Goal: Information Seeking & Learning: Check status

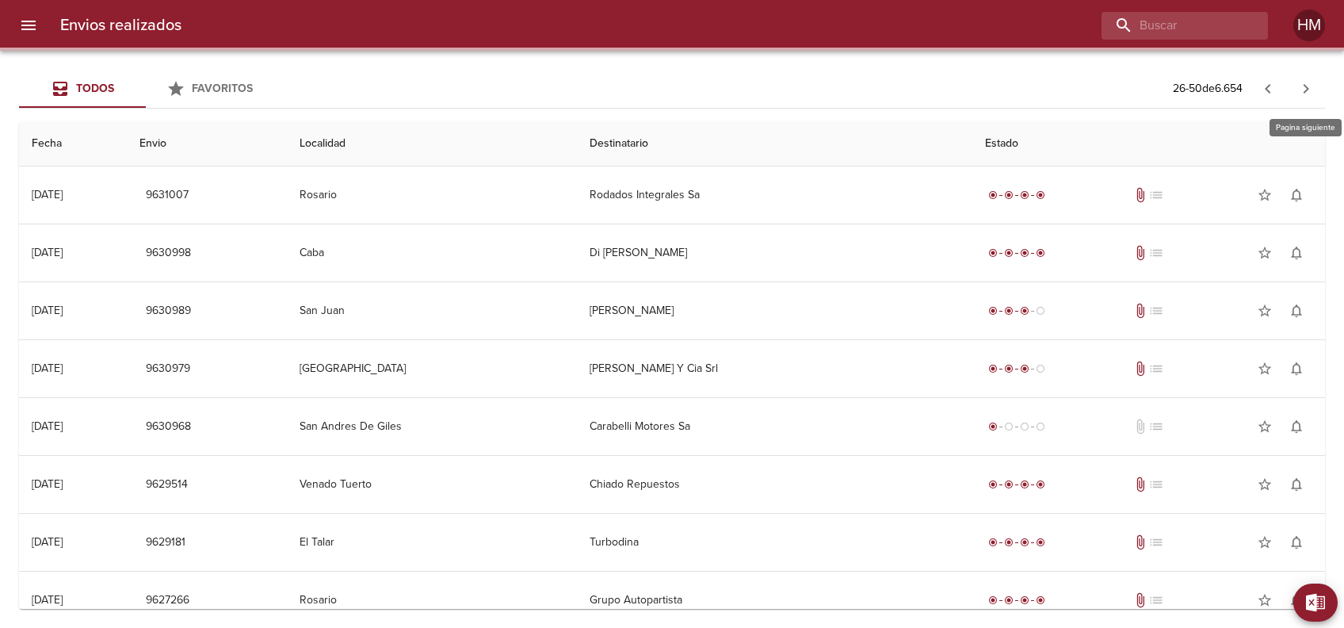
scroll to position [1147, 0]
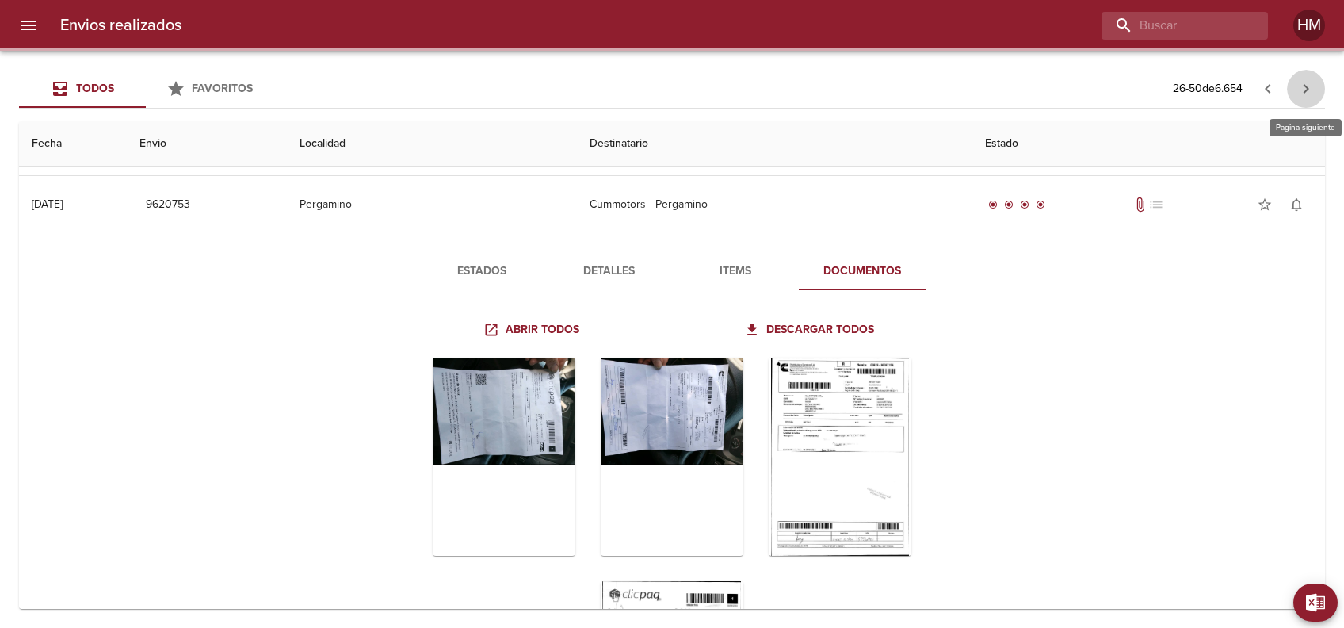
click at [1304, 88] on icon "button" at bounding box center [1305, 88] width 19 height 19
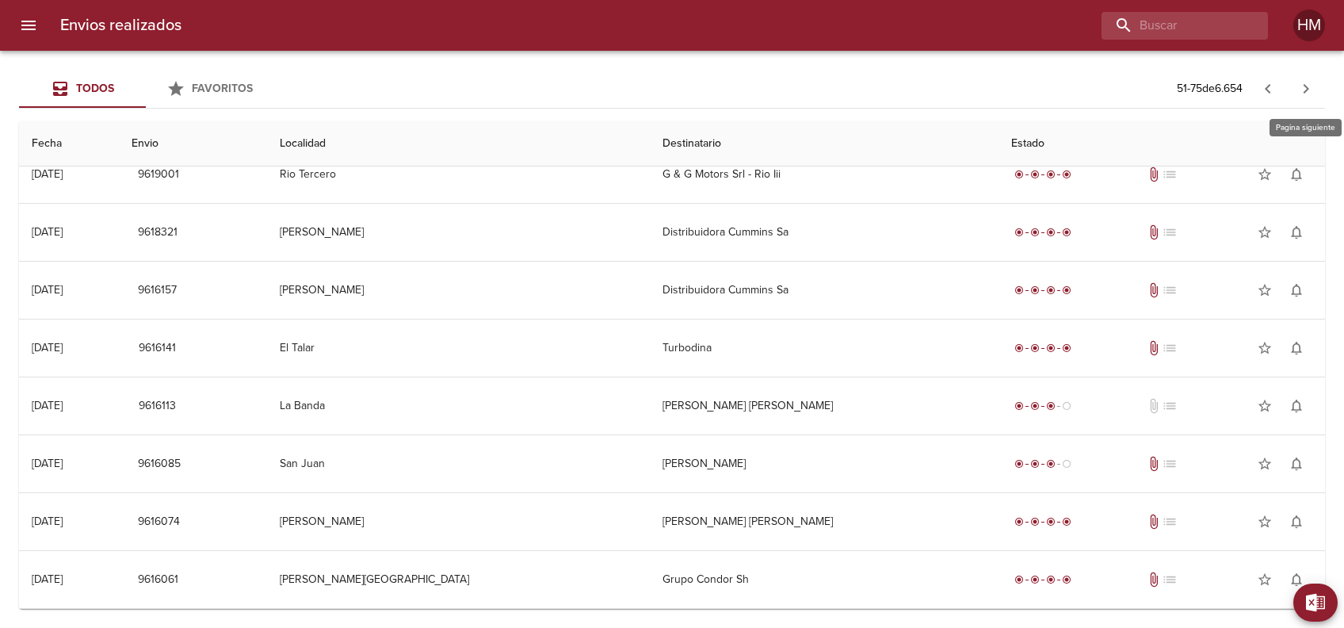
scroll to position [0, 0]
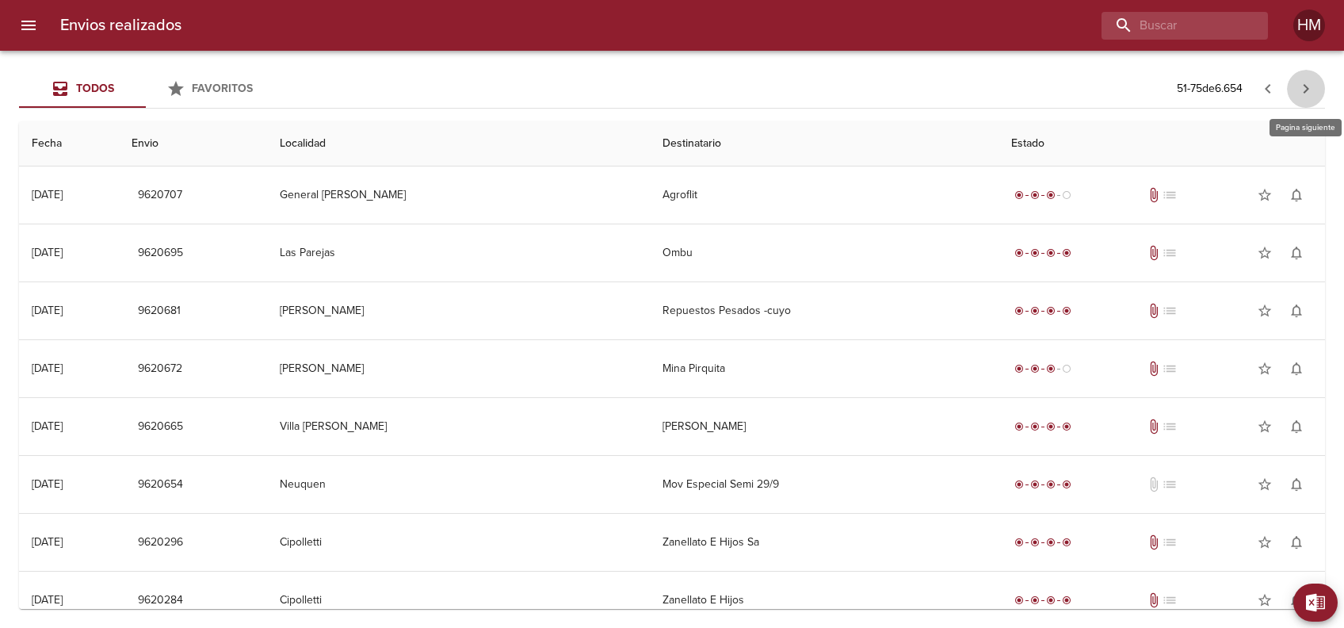
click at [1304, 88] on icon "button" at bounding box center [1305, 88] width 19 height 19
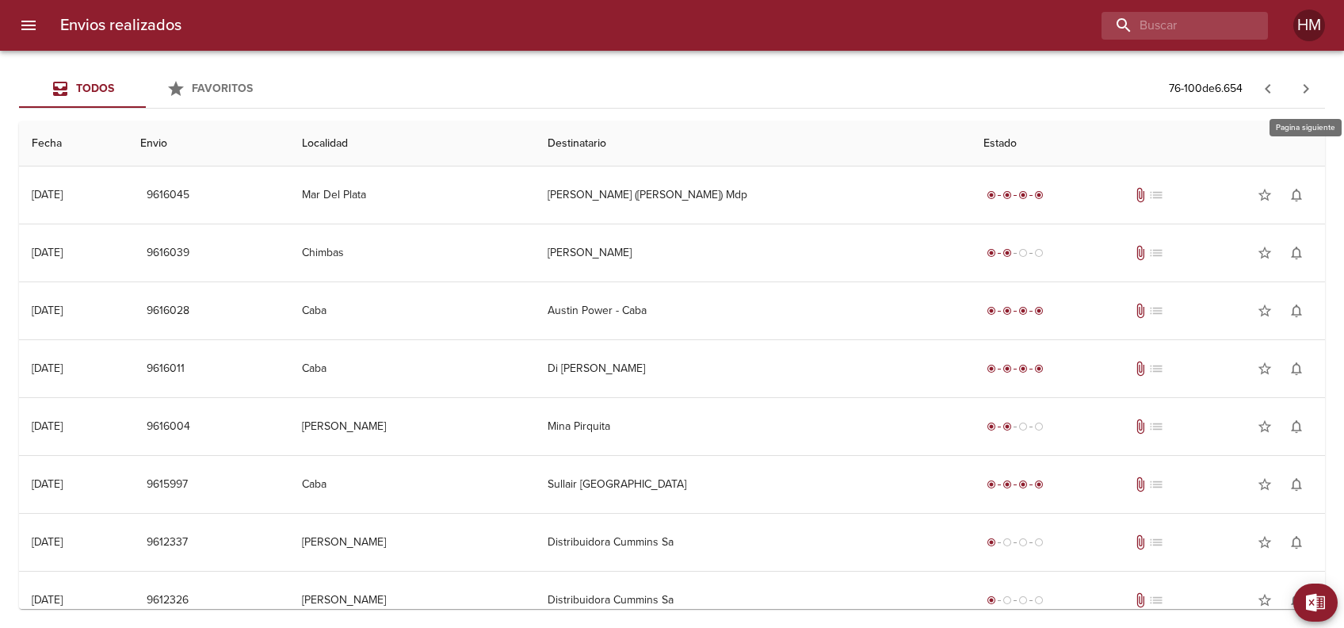
click at [1304, 88] on icon "button" at bounding box center [1305, 88] width 19 height 19
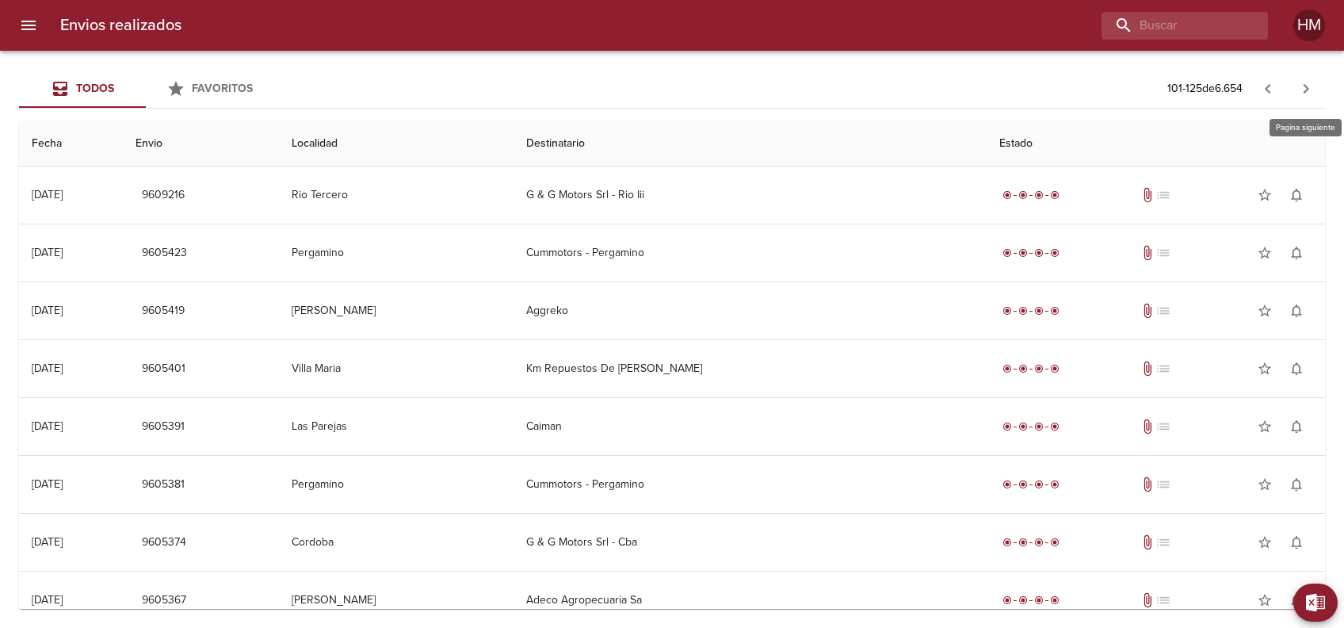
click at [1296, 95] on icon "button" at bounding box center [1305, 88] width 19 height 19
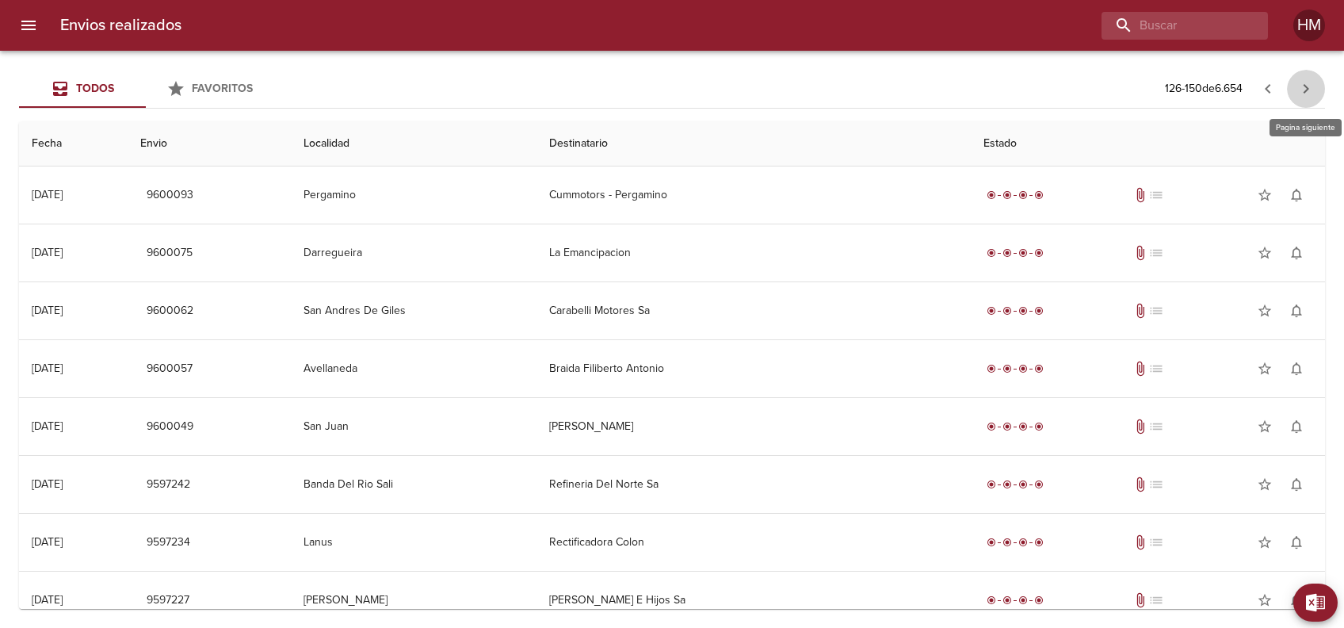
click at [1301, 86] on icon "button" at bounding box center [1305, 88] width 19 height 19
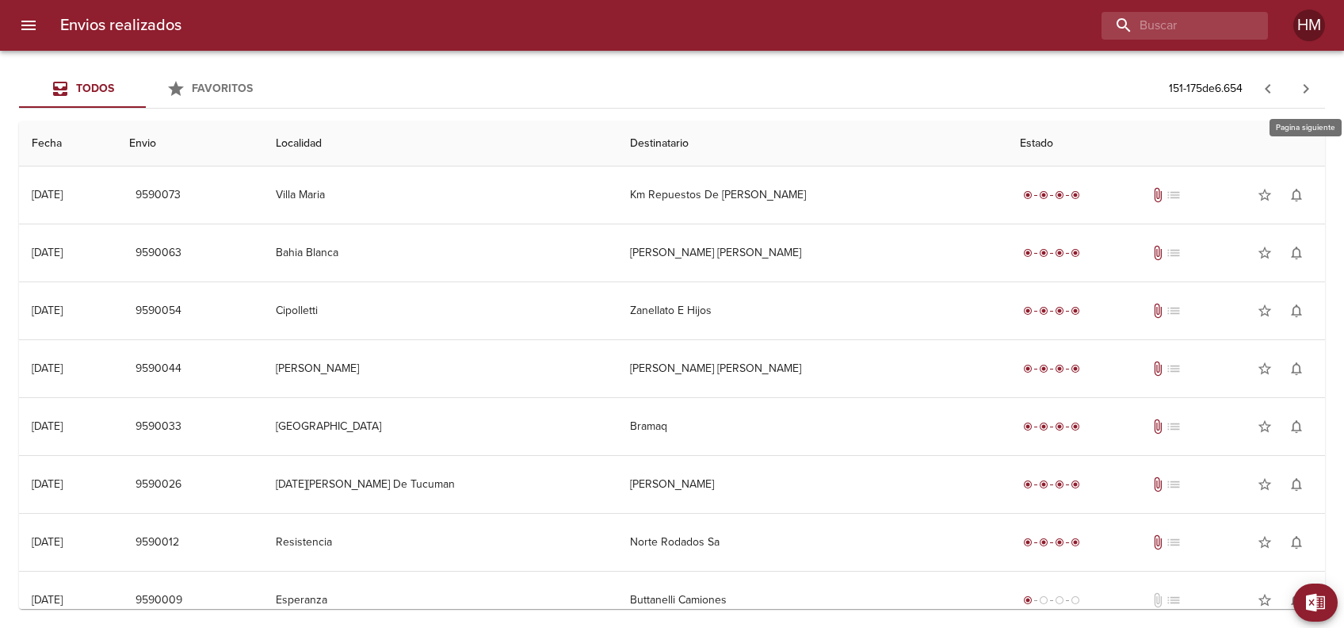
click at [1301, 86] on icon "button" at bounding box center [1305, 88] width 19 height 19
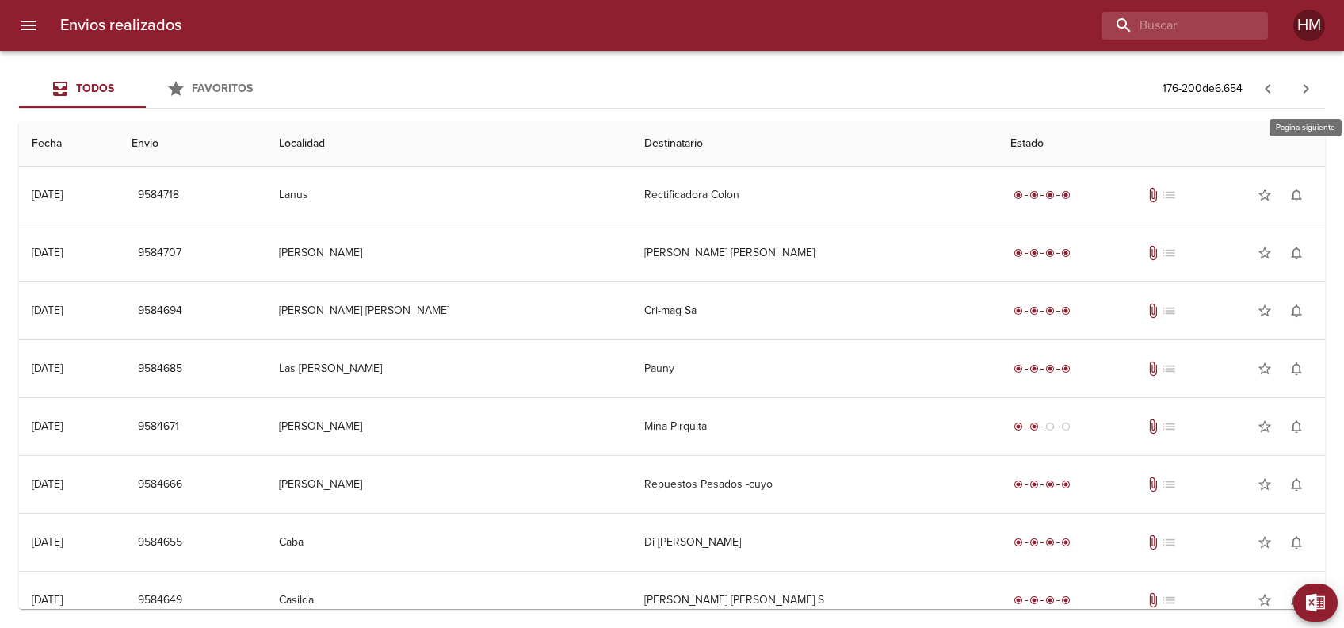
click at [1301, 86] on icon "button" at bounding box center [1305, 88] width 19 height 19
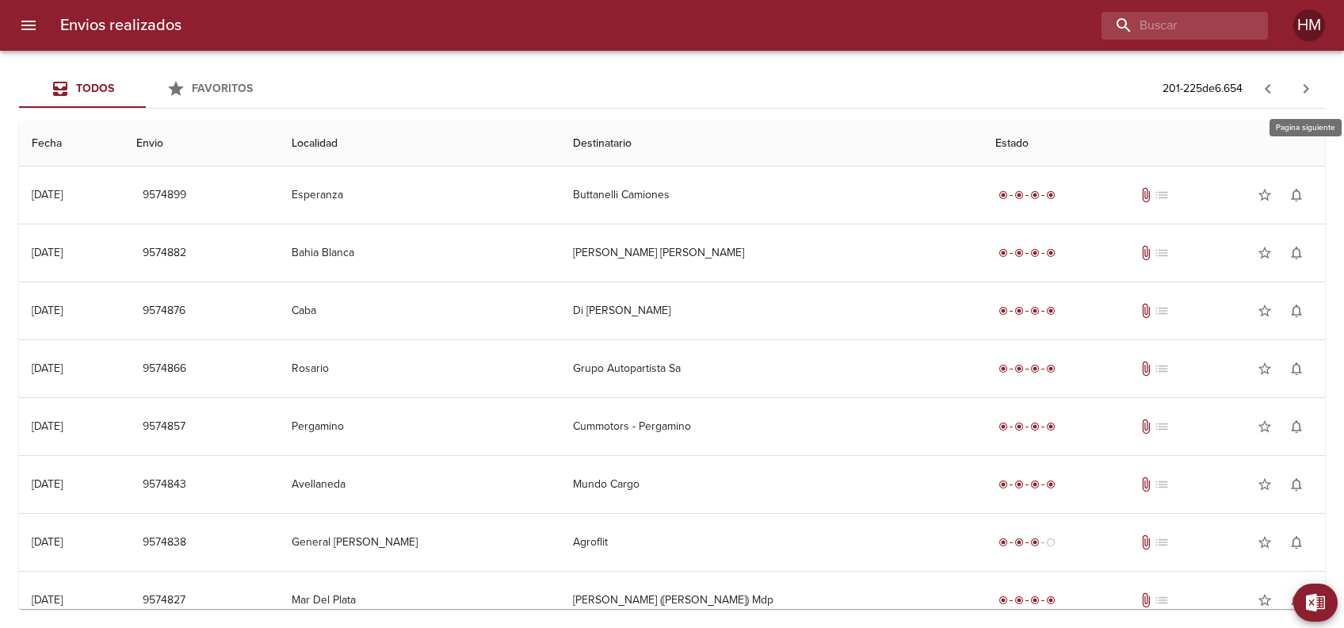
click at [1301, 86] on icon "button" at bounding box center [1305, 88] width 19 height 19
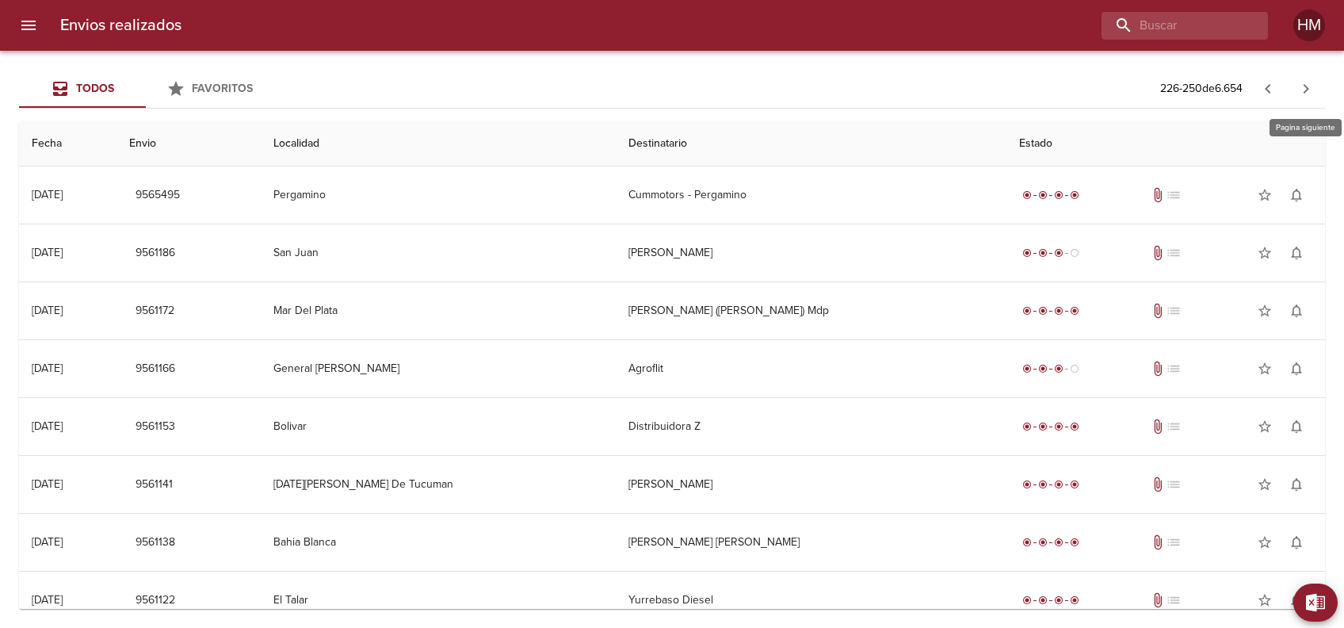
click at [1301, 86] on icon "button" at bounding box center [1305, 88] width 19 height 19
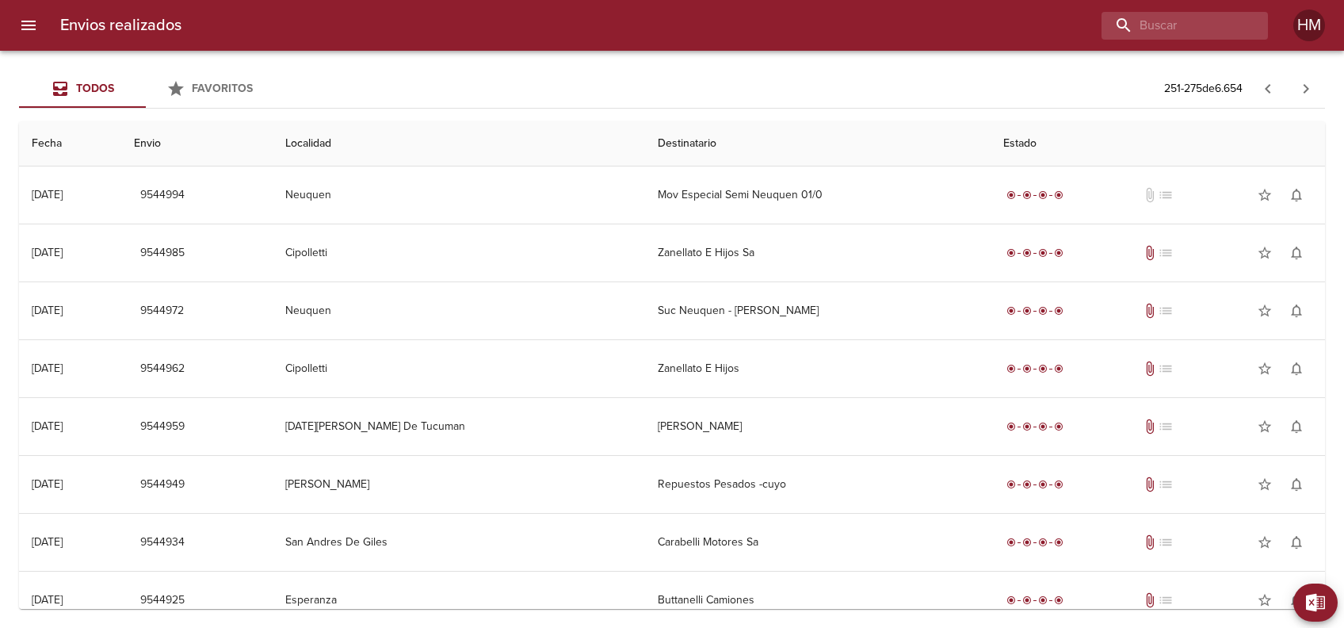
click at [1259, 89] on icon "button" at bounding box center [1267, 88] width 19 height 19
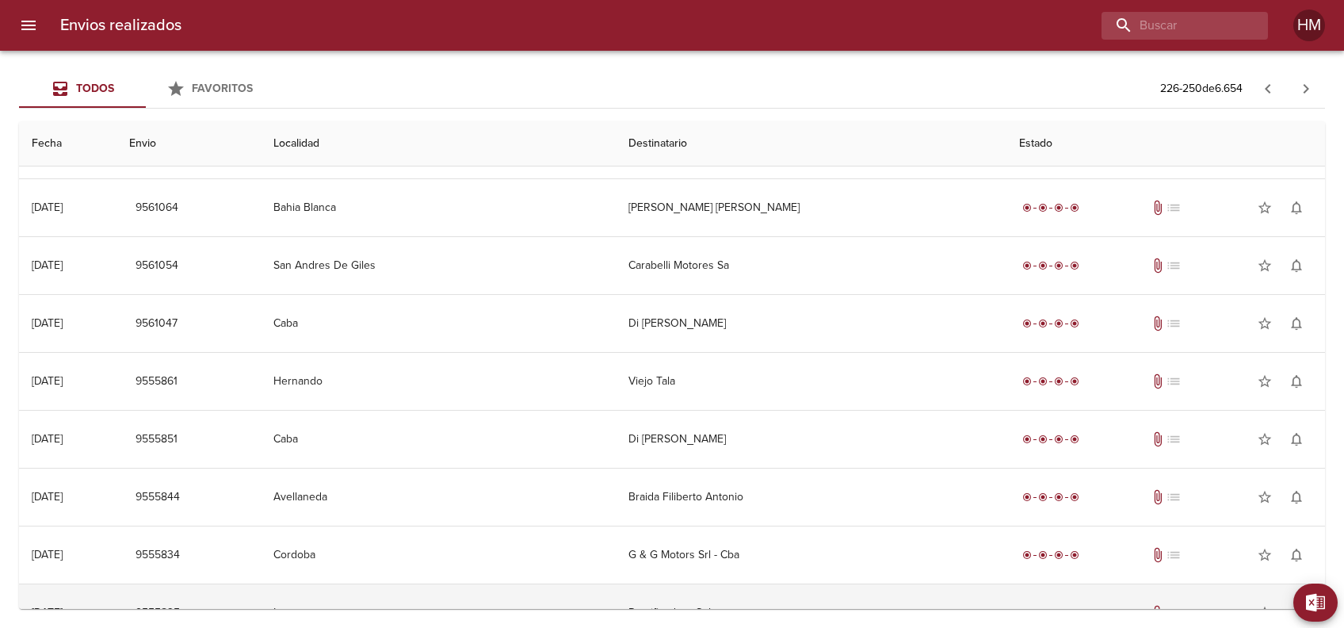
scroll to position [1001, 0]
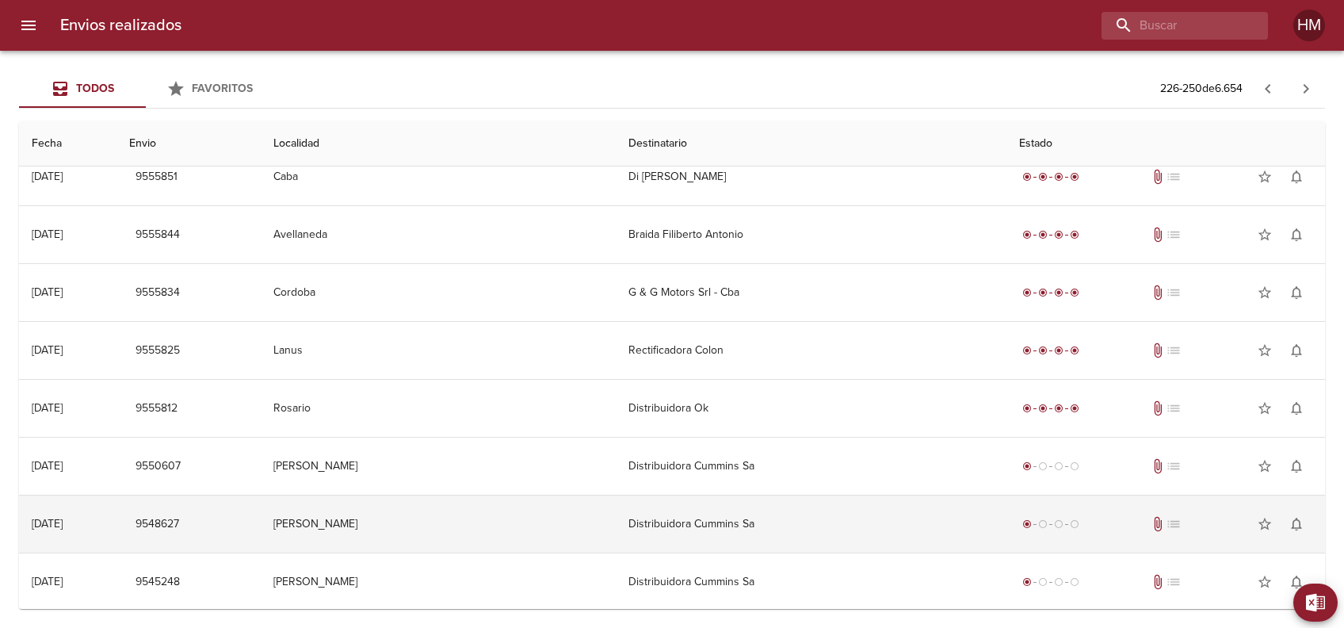
click at [674, 517] on td "Distribuidora Cummins Sa" at bounding box center [811, 523] width 391 height 57
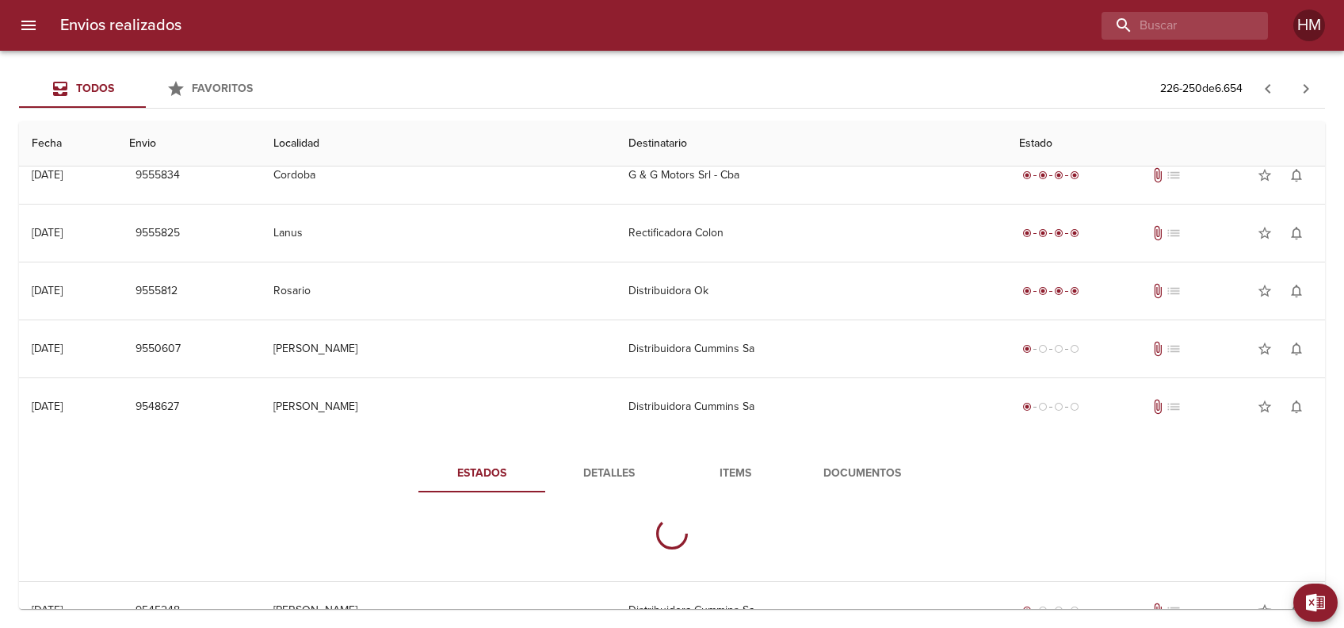
scroll to position [1147, 0]
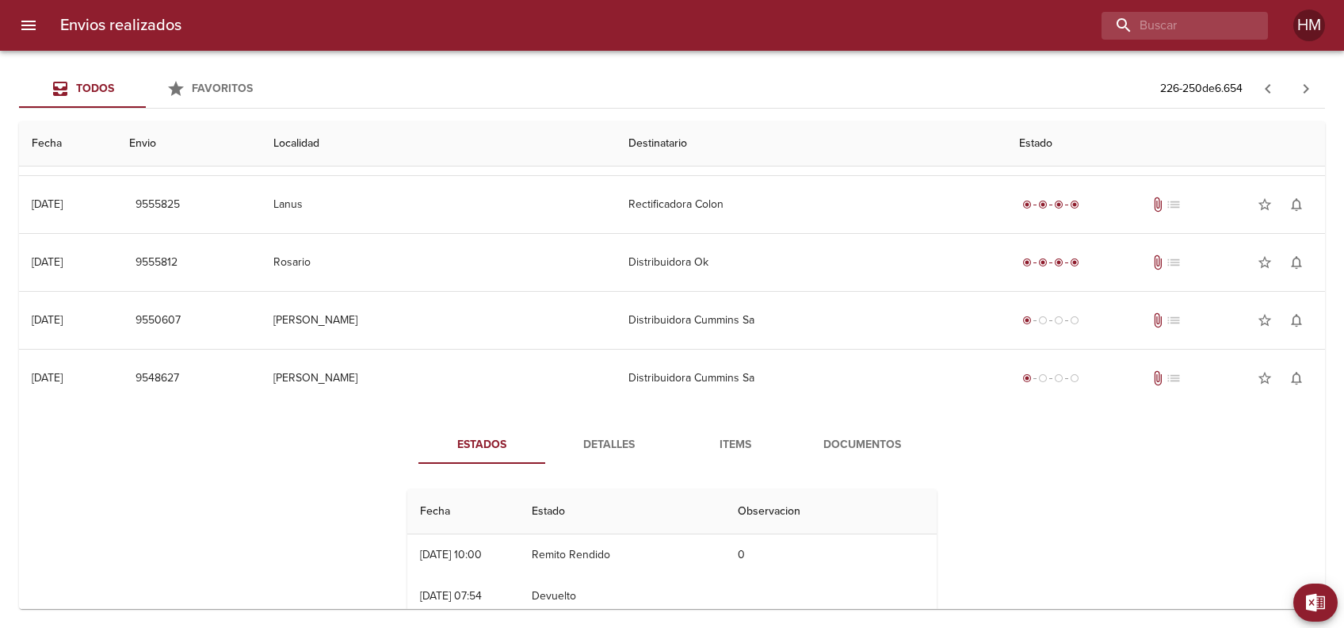
click at [613, 450] on span "Detalles" at bounding box center [609, 445] width 108 height 20
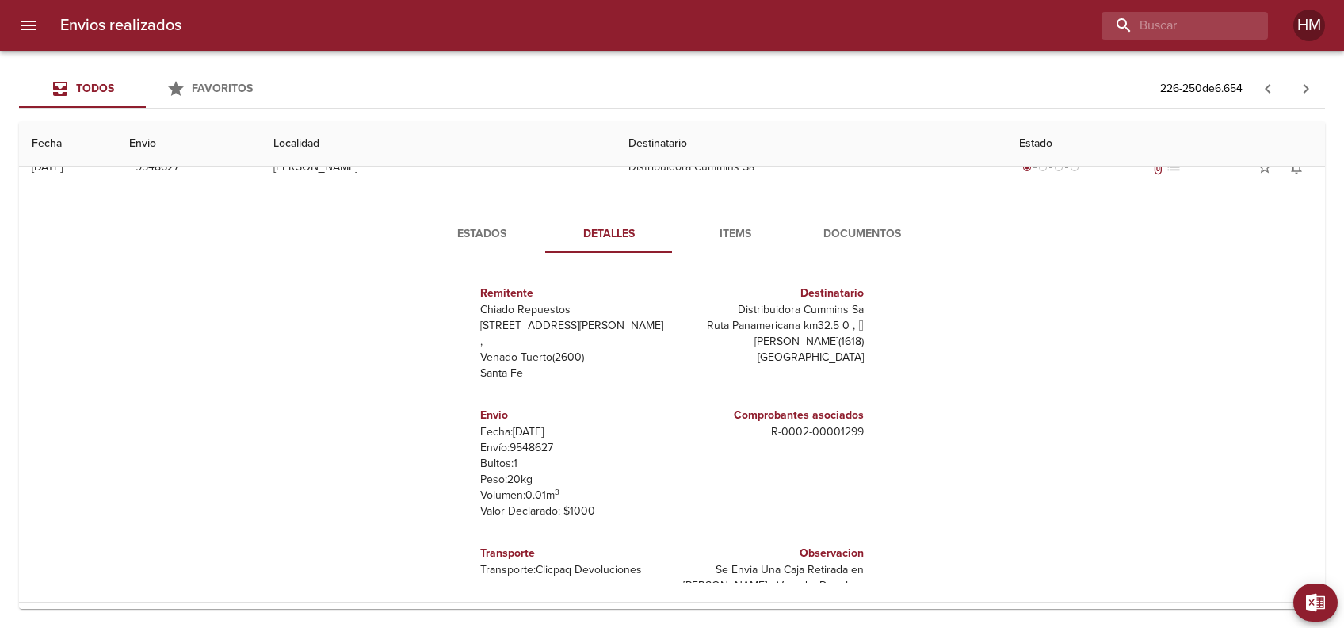
scroll to position [1253, 0]
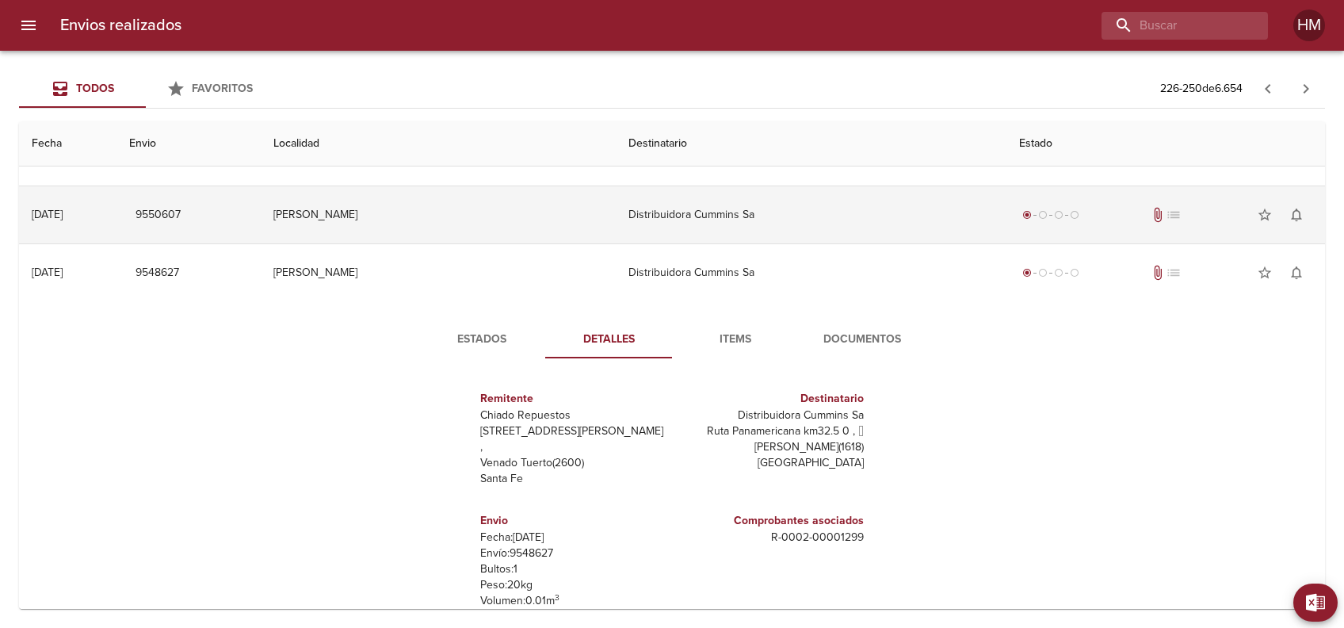
click at [684, 197] on td "Distribuidora Cummins Sa" at bounding box center [811, 214] width 391 height 57
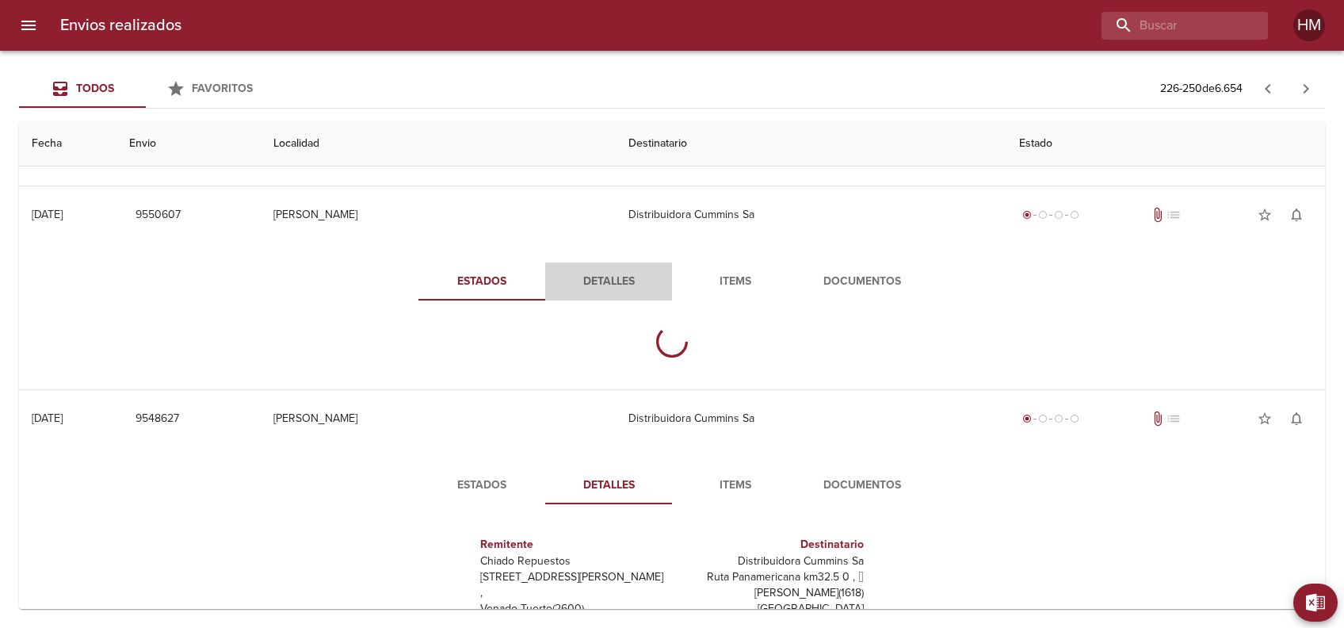
click at [596, 277] on span "Detalles" at bounding box center [609, 282] width 108 height 20
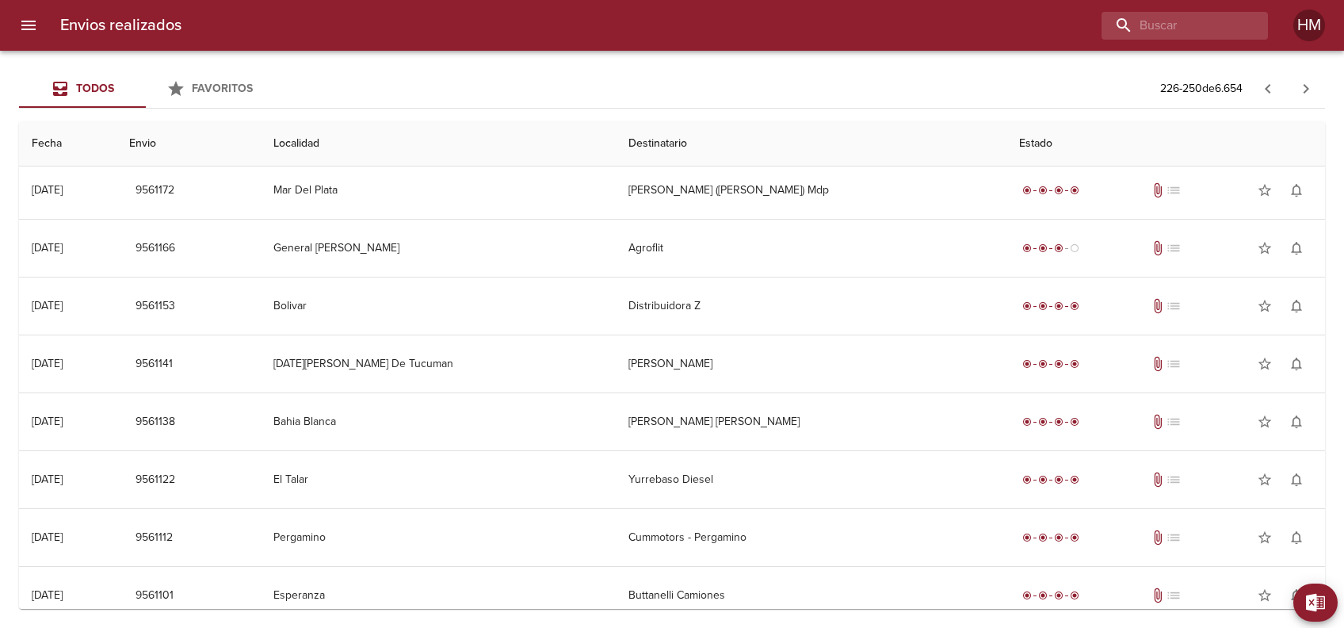
scroll to position [0, 0]
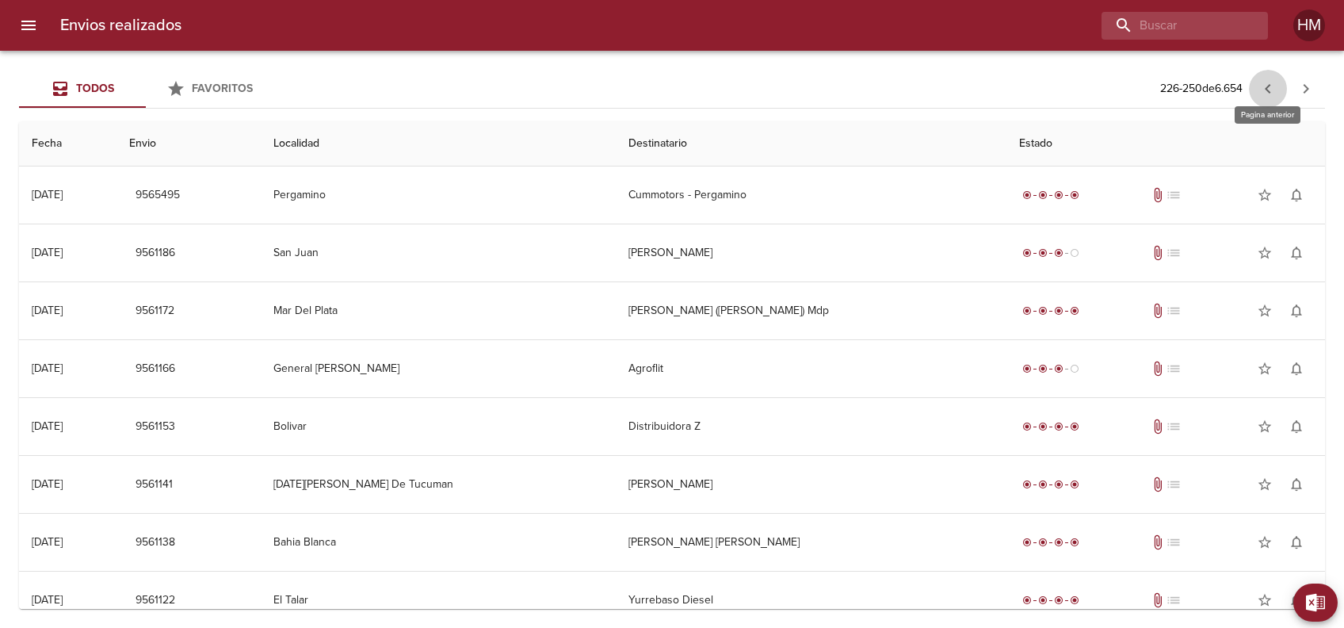
click at [1267, 83] on icon "button" at bounding box center [1267, 88] width 19 height 19
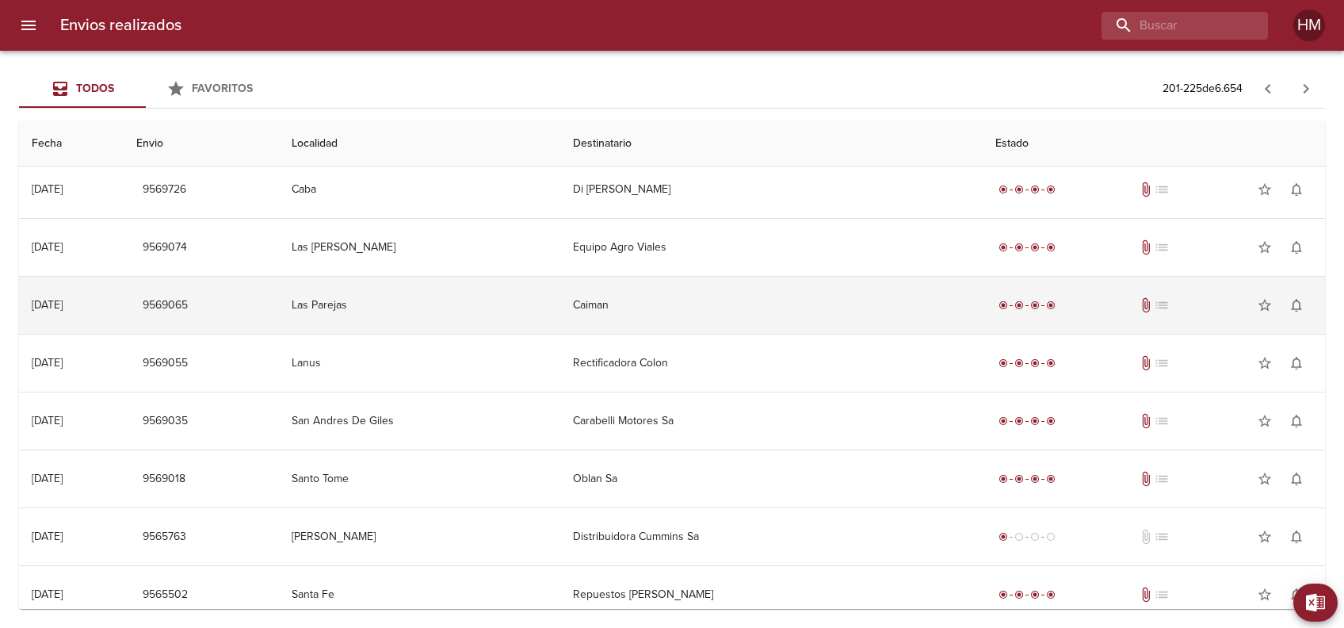
scroll to position [1001, 0]
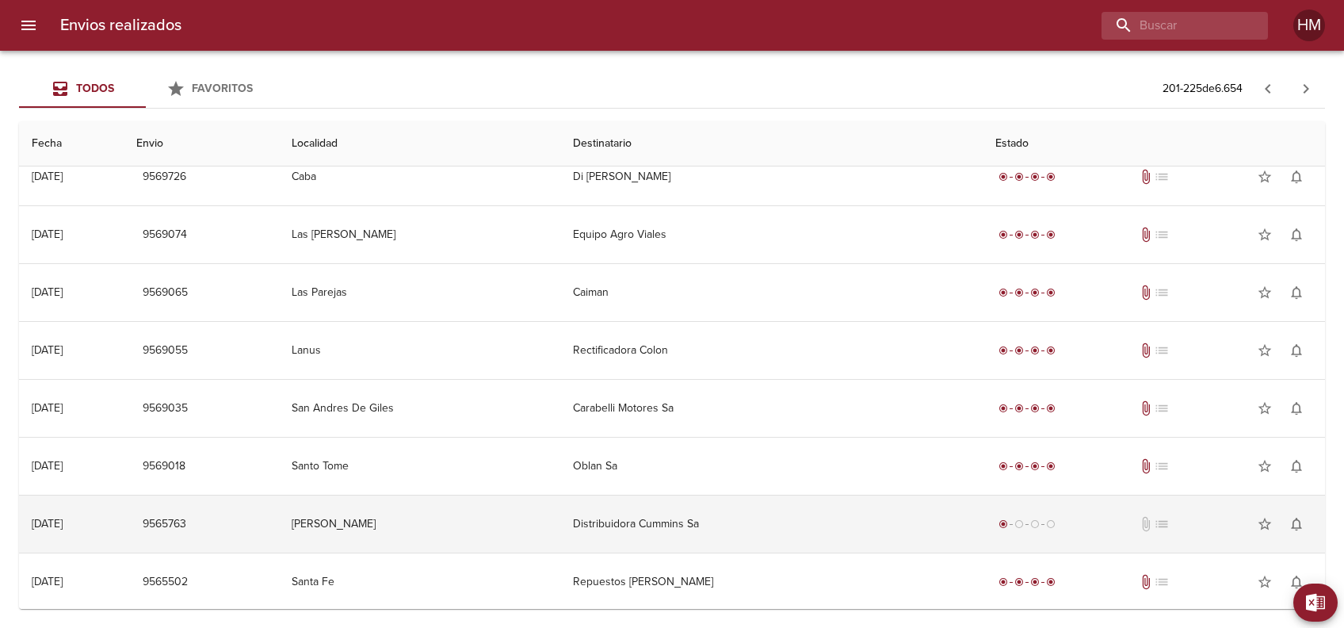
click at [650, 513] on td "Distribuidora Cummins Sa" at bounding box center [771, 523] width 422 height 57
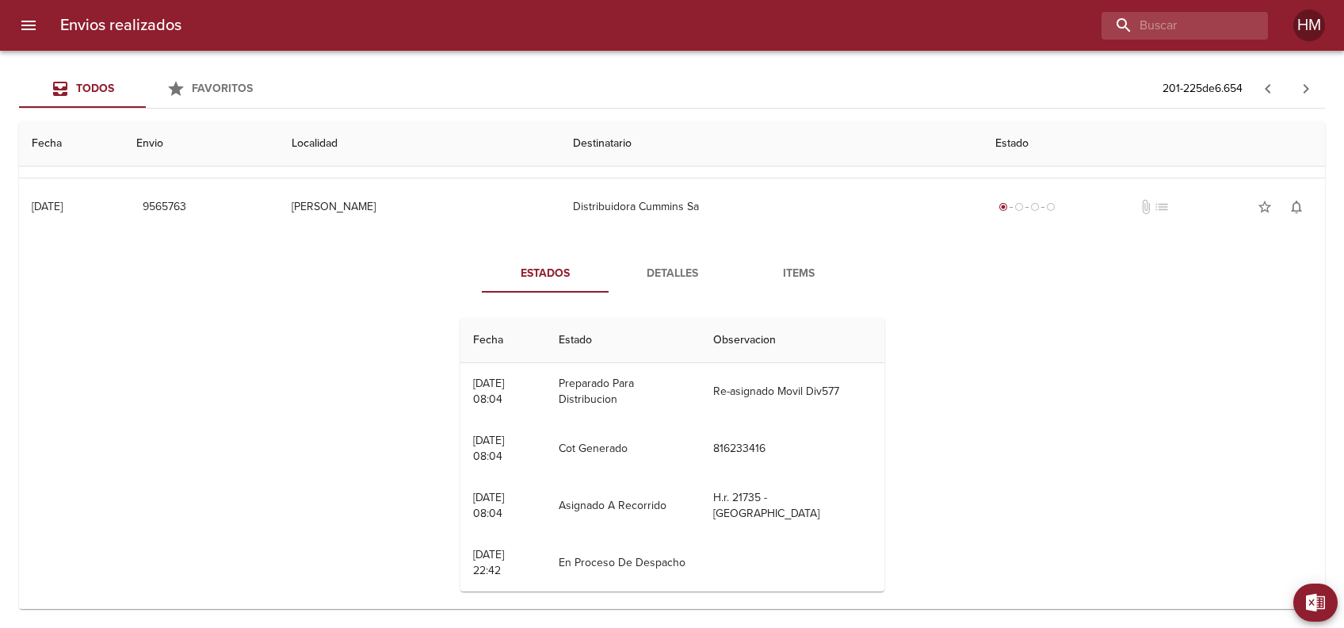
click at [658, 272] on span "Detalles" at bounding box center [672, 274] width 108 height 20
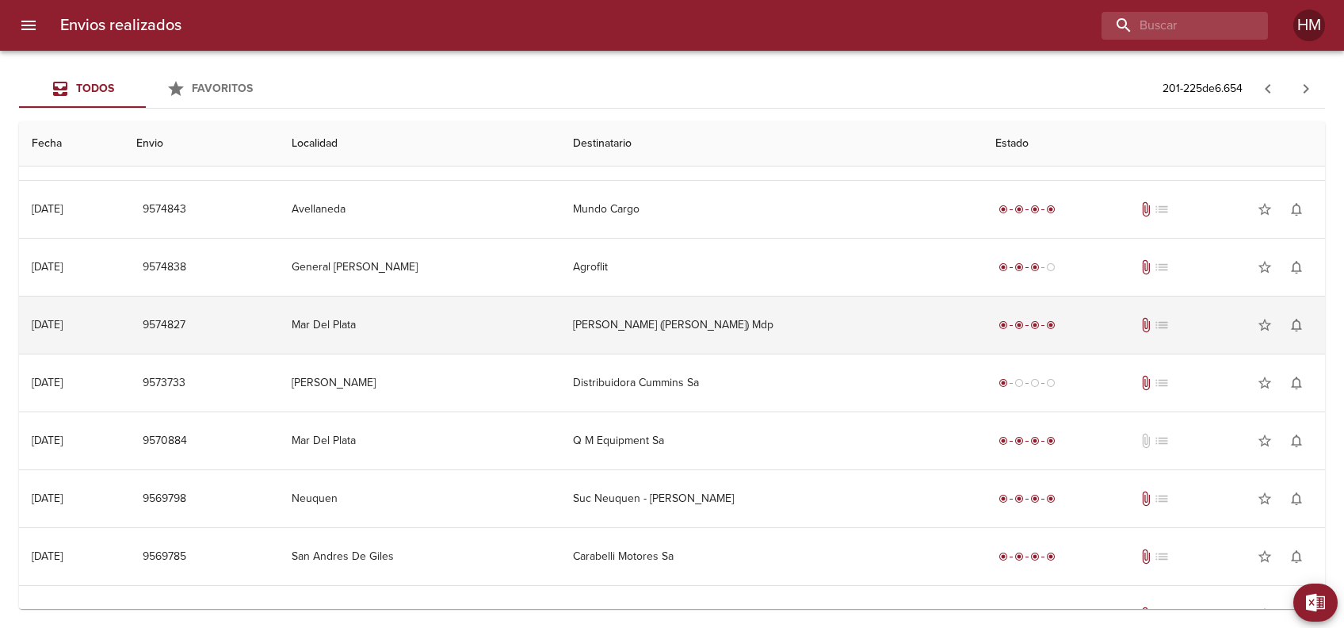
scroll to position [261, 0]
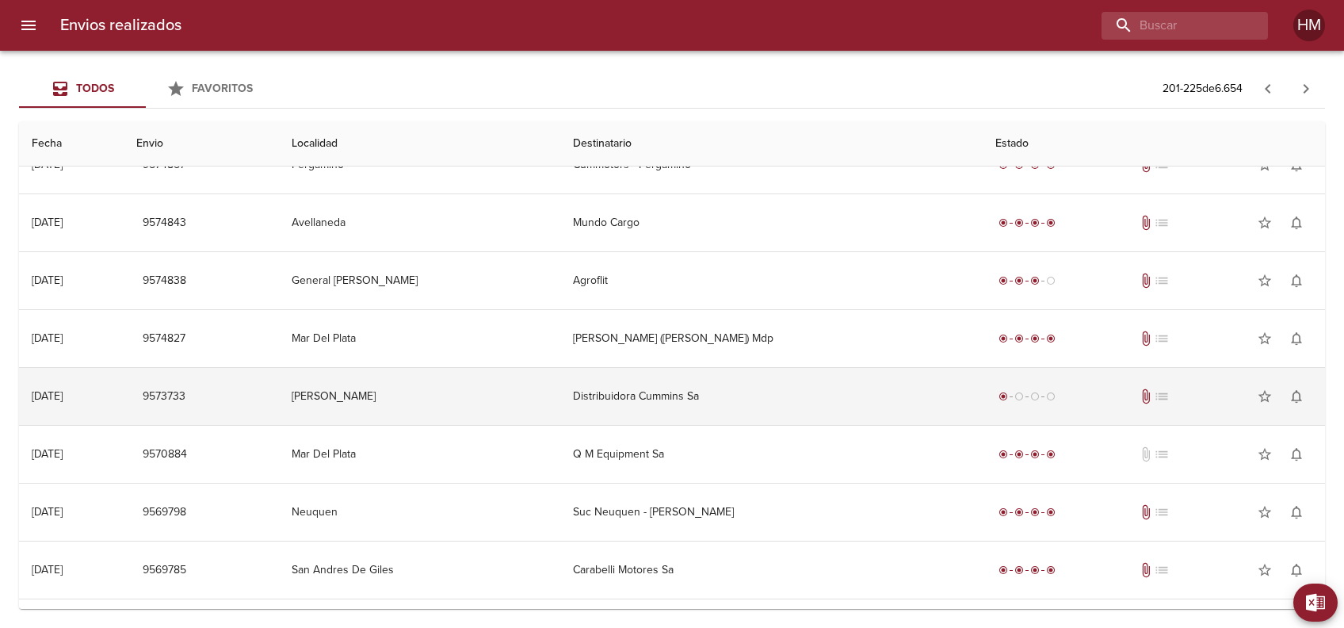
click at [696, 381] on td "Distribuidora Cummins Sa" at bounding box center [771, 396] width 422 height 57
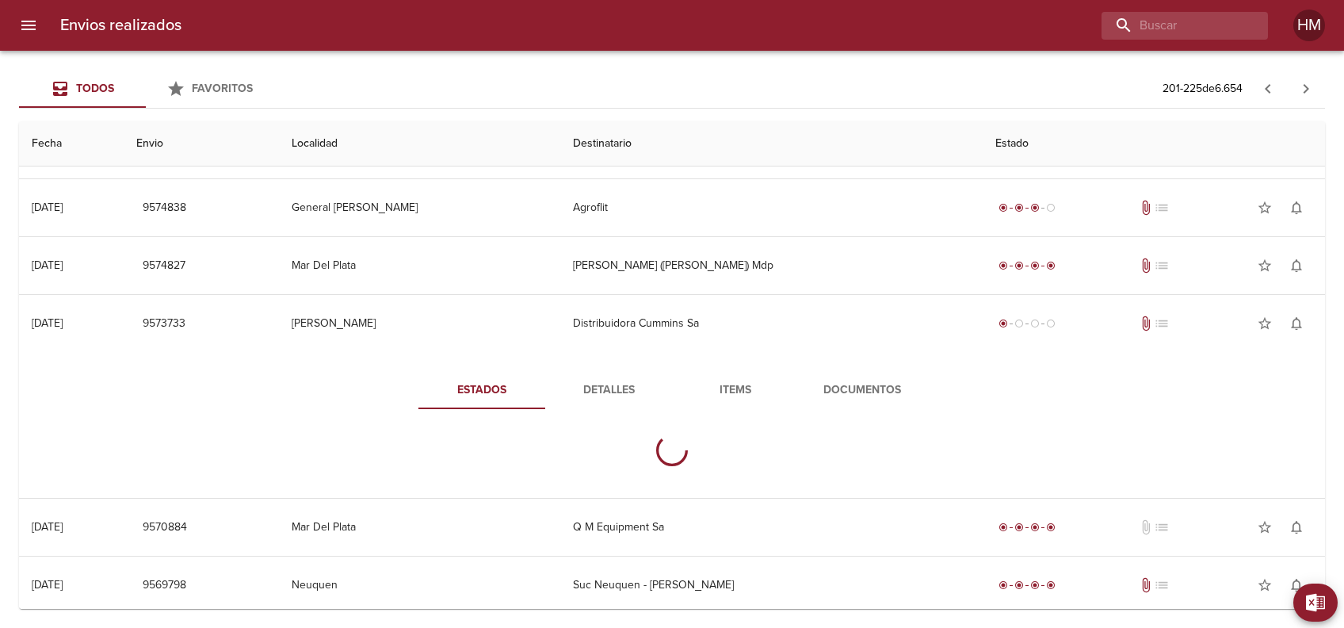
scroll to position [368, 0]
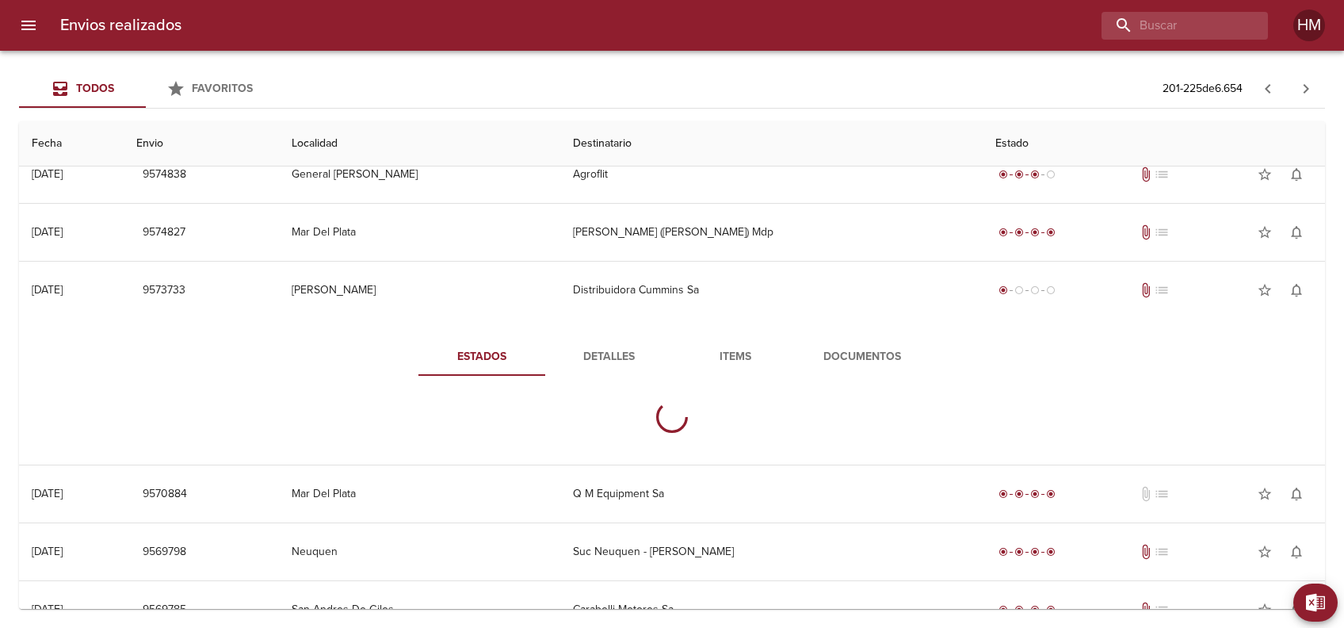
click at [612, 366] on button "Detalles" at bounding box center [608, 357] width 127 height 38
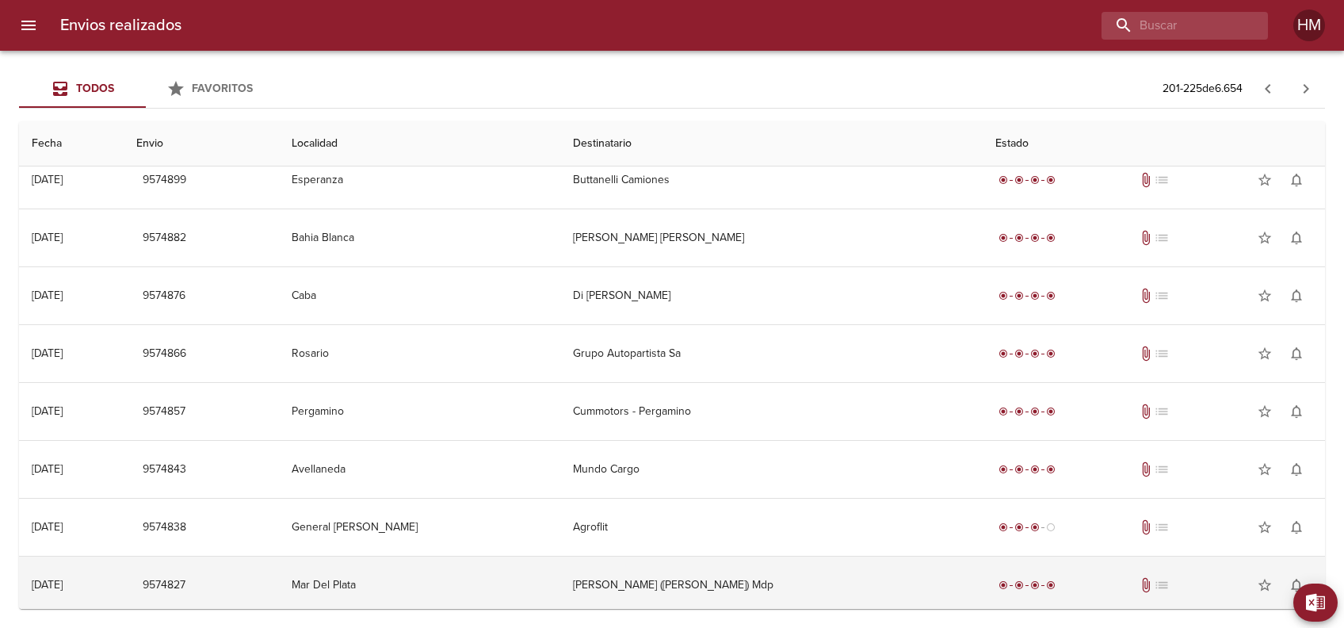
scroll to position [0, 0]
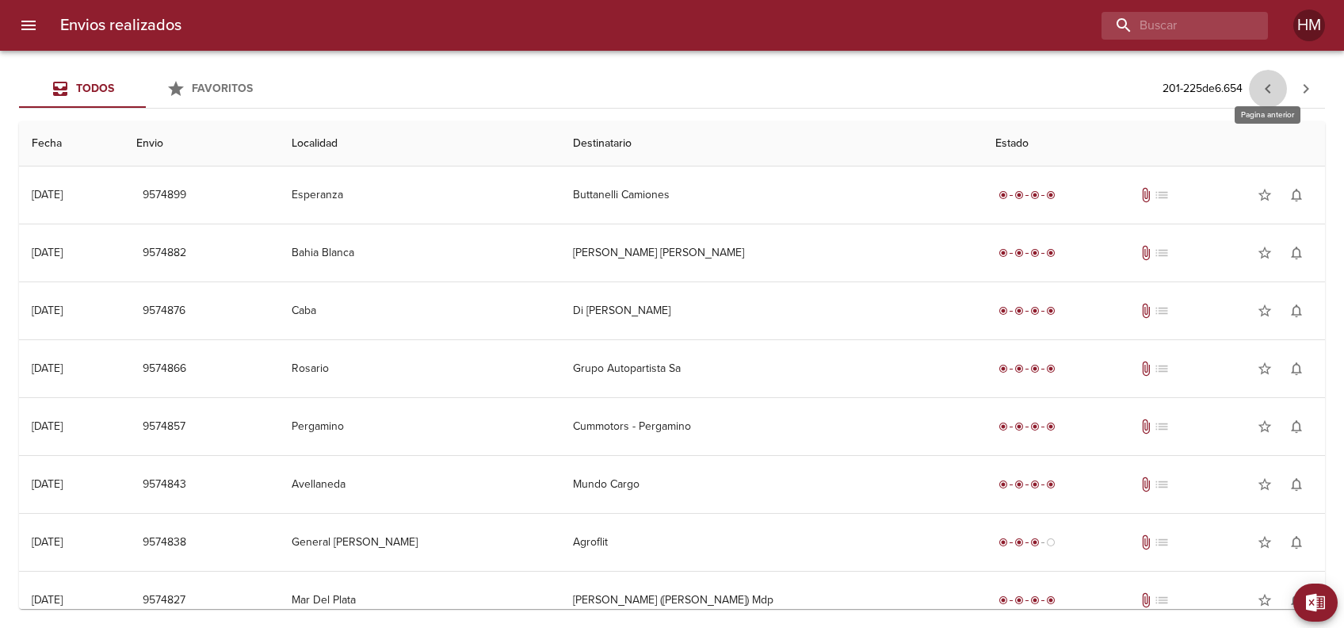
click at [1268, 84] on icon "button" at bounding box center [1267, 88] width 19 height 19
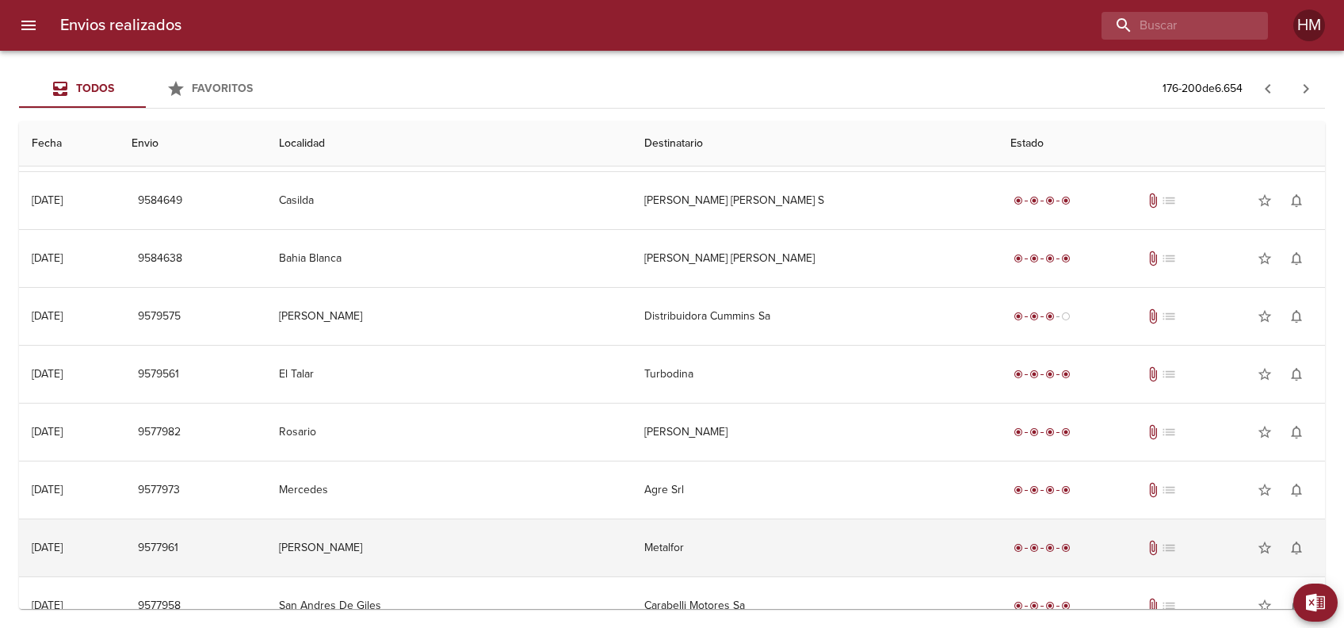
scroll to position [368, 0]
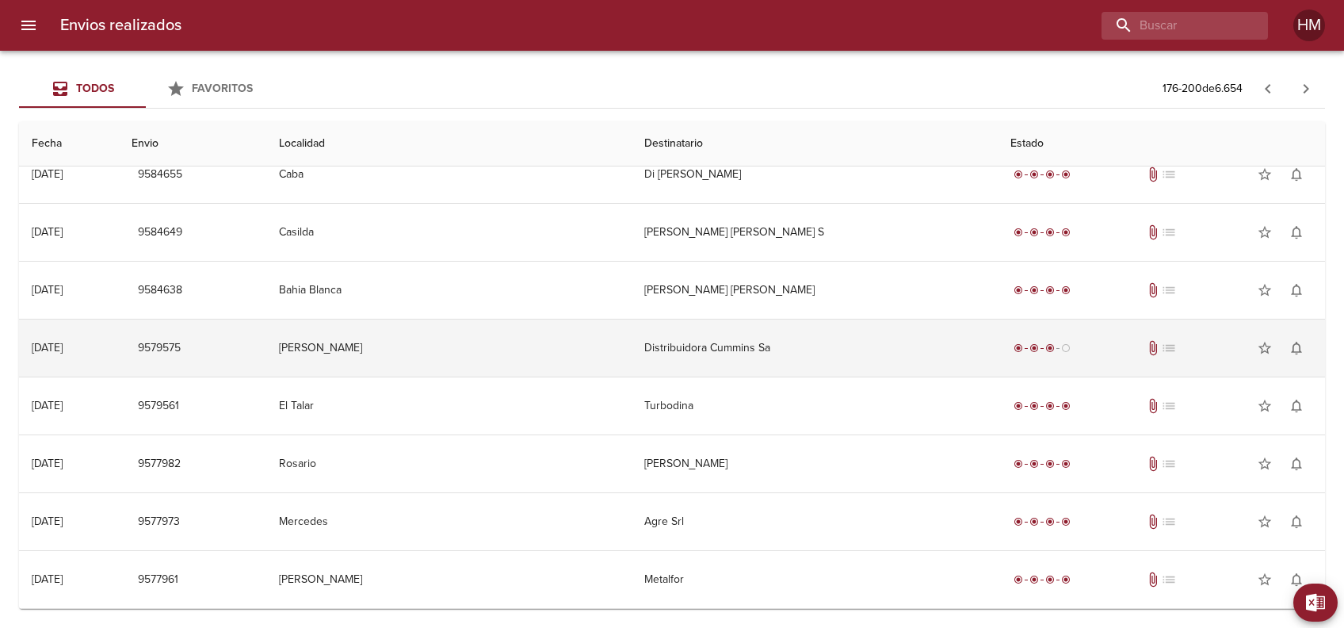
click at [674, 351] on td "Distribuidora Cummins Sa" at bounding box center [814, 347] width 366 height 57
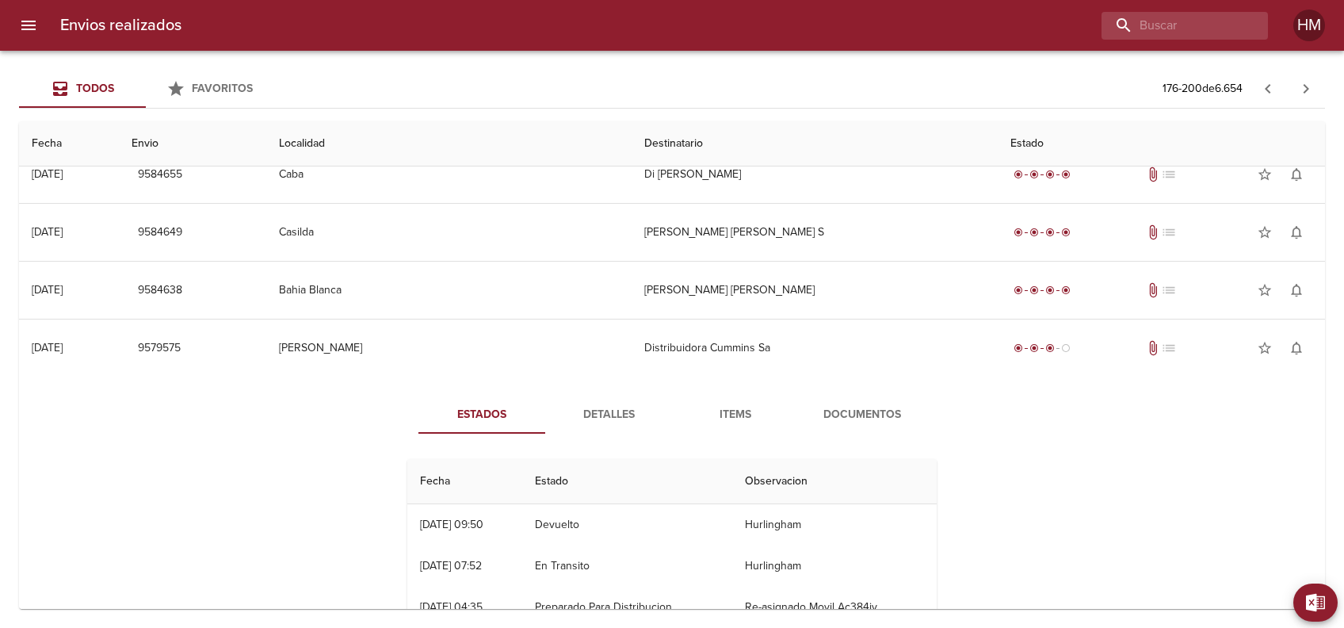
click at [605, 410] on span "Detalles" at bounding box center [609, 415] width 108 height 20
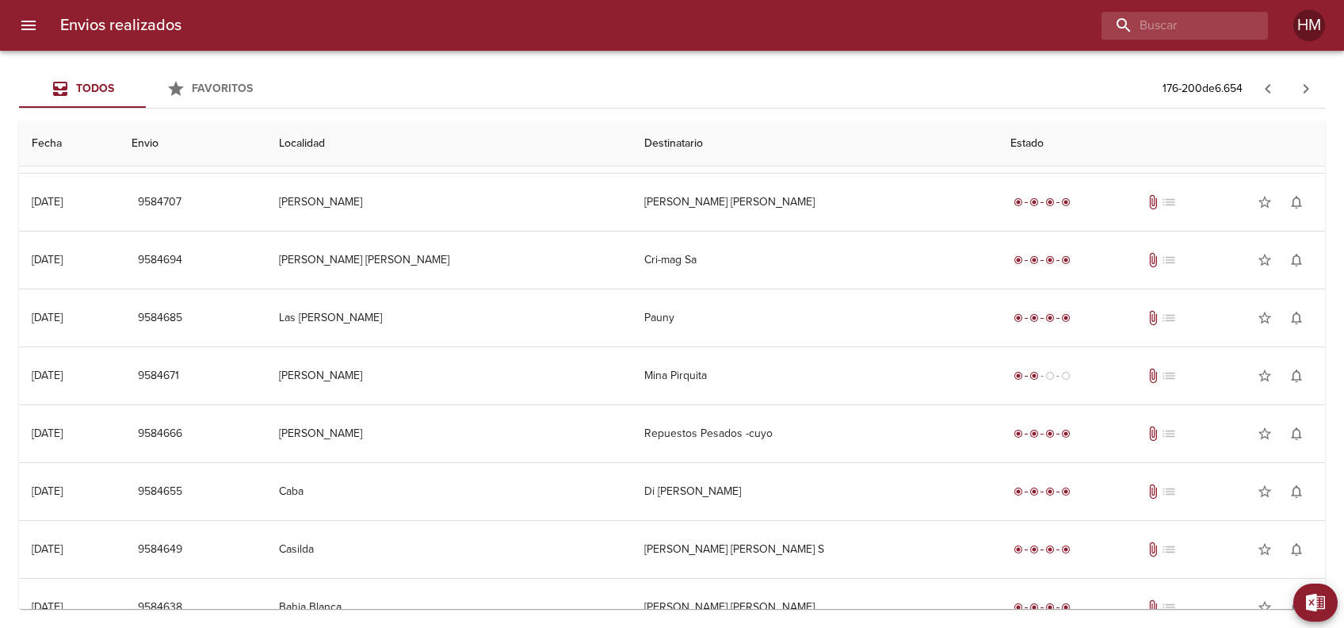
scroll to position [0, 0]
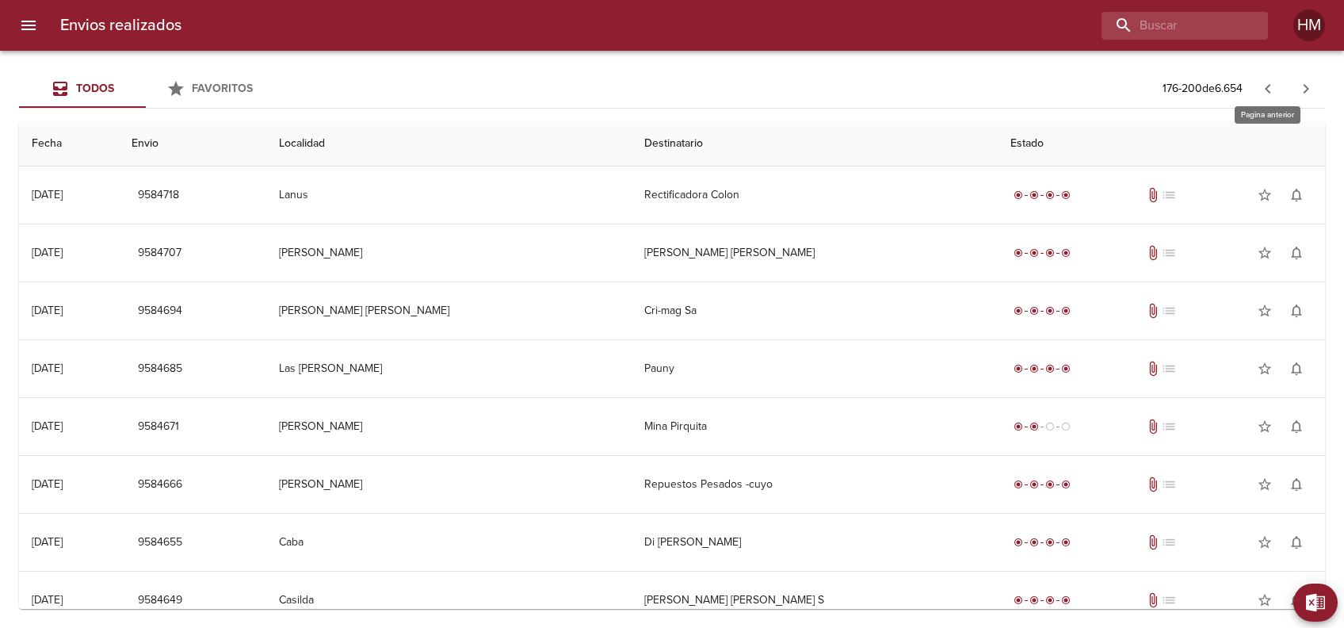
click at [1261, 82] on icon "button" at bounding box center [1267, 88] width 19 height 19
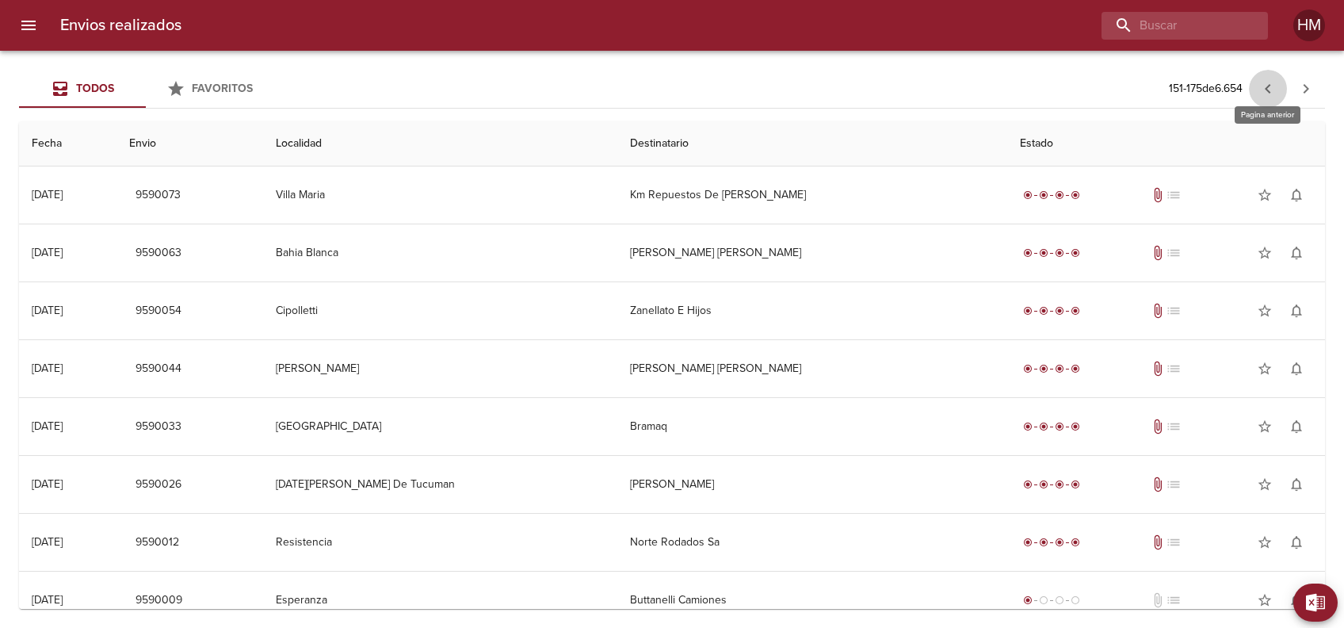
click at [1272, 82] on icon "button" at bounding box center [1267, 88] width 19 height 19
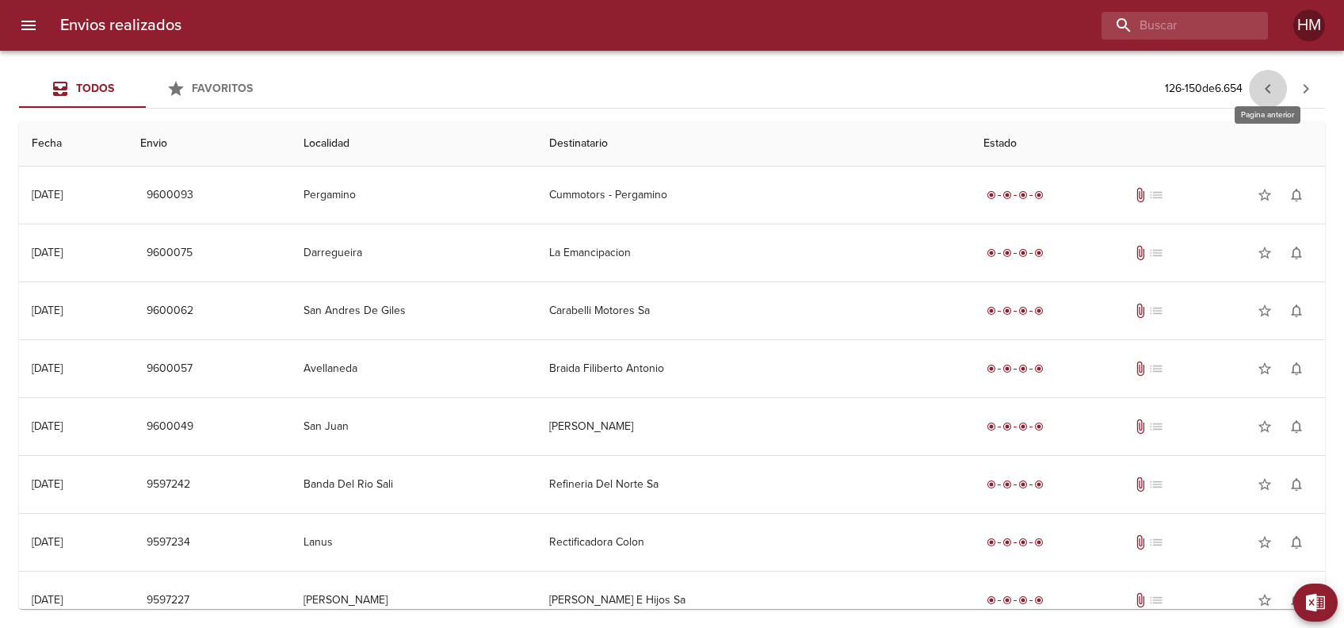
click at [1275, 88] on icon "button" at bounding box center [1267, 88] width 19 height 19
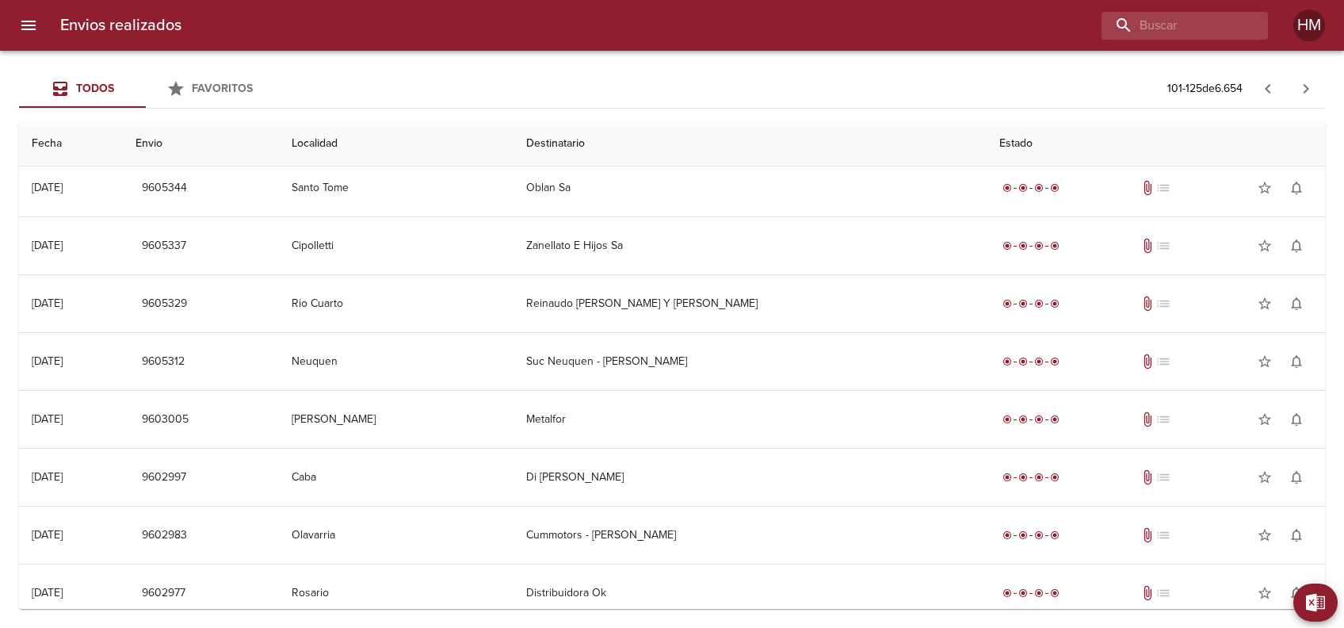
scroll to position [1001, 0]
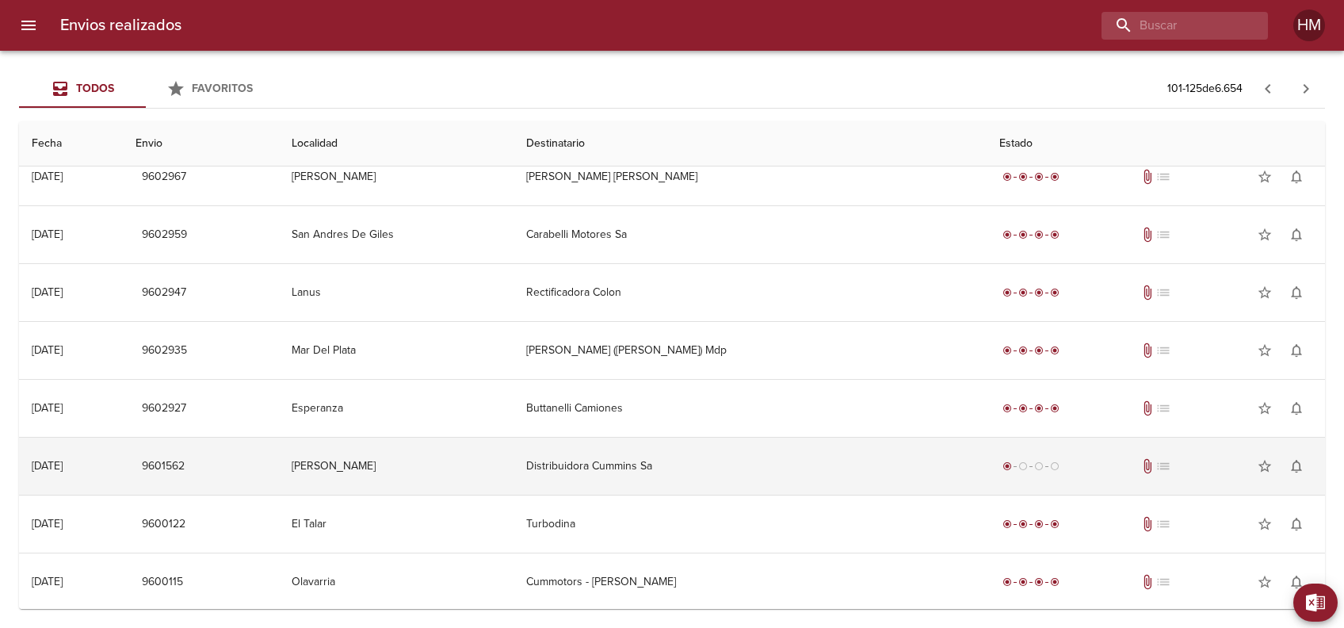
click at [645, 467] on td "Distribuidora Cummins Sa" at bounding box center [749, 465] width 472 height 57
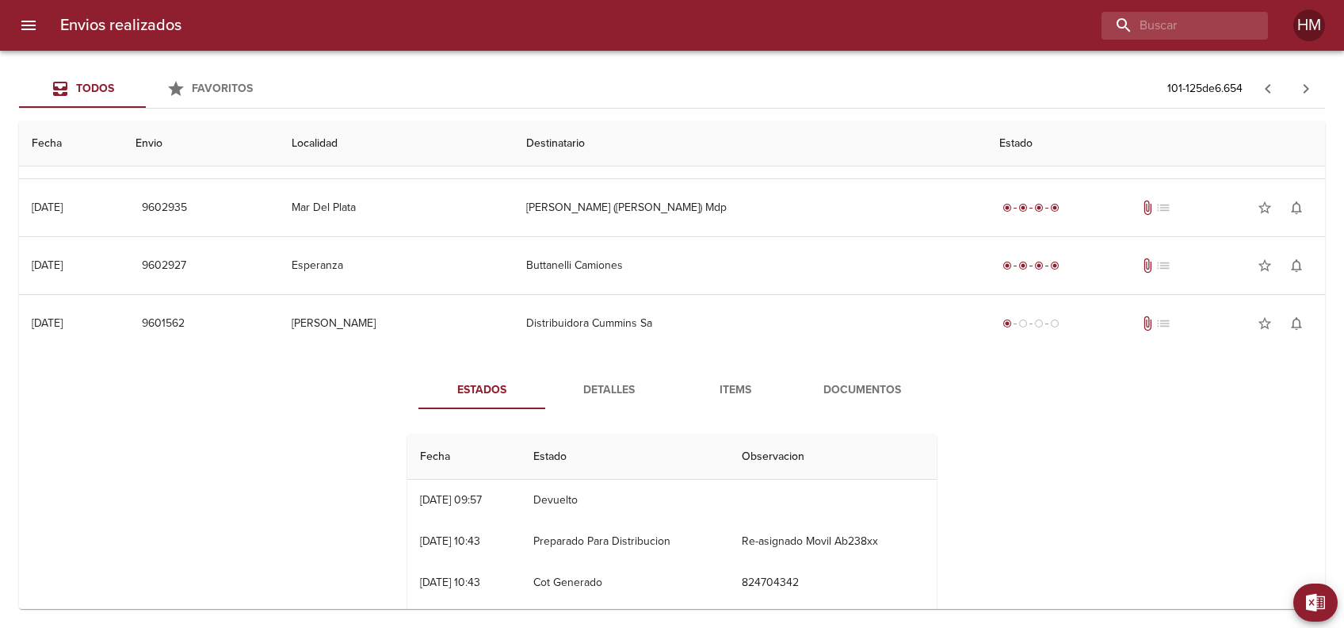
scroll to position [1147, 0]
click at [621, 384] on span "Detalles" at bounding box center [609, 387] width 108 height 20
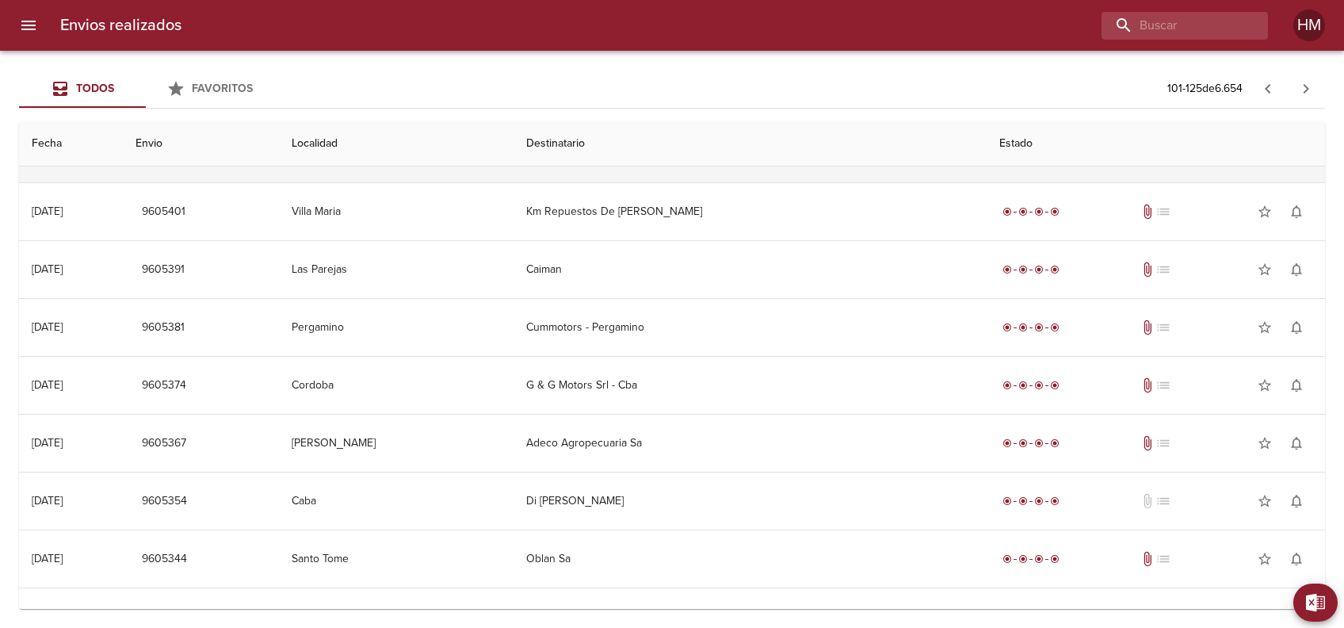
scroll to position [0, 0]
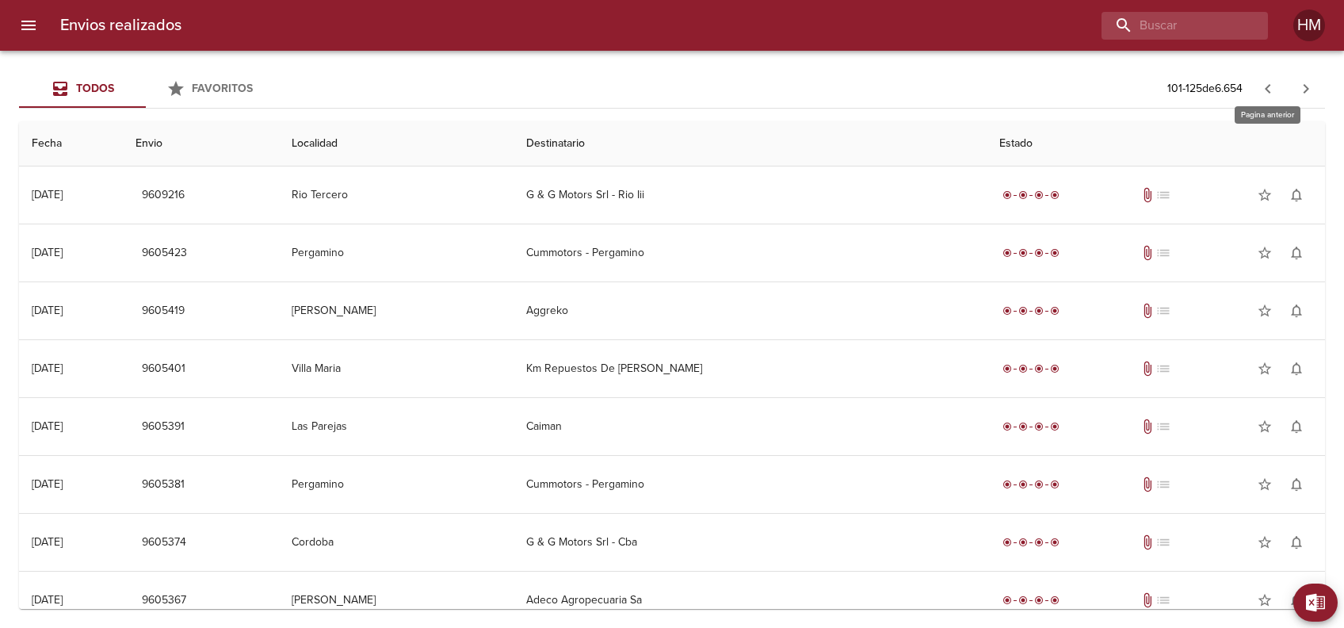
click at [1272, 94] on icon "button" at bounding box center [1267, 88] width 19 height 19
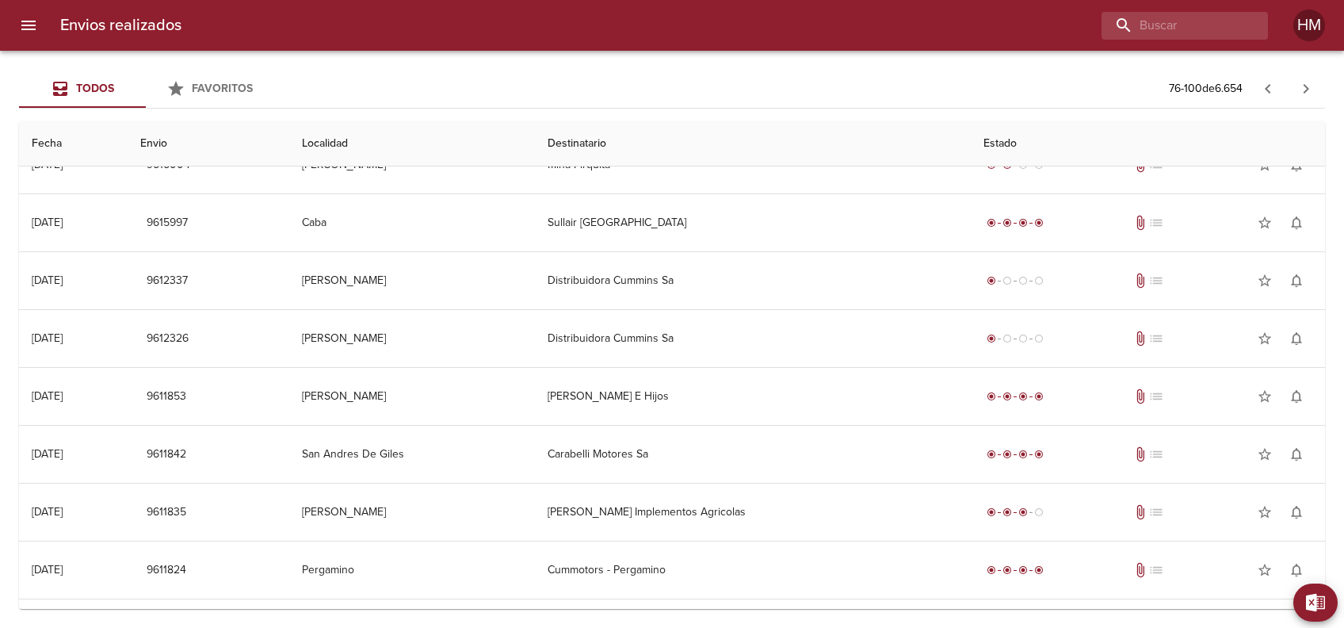
scroll to position [156, 0]
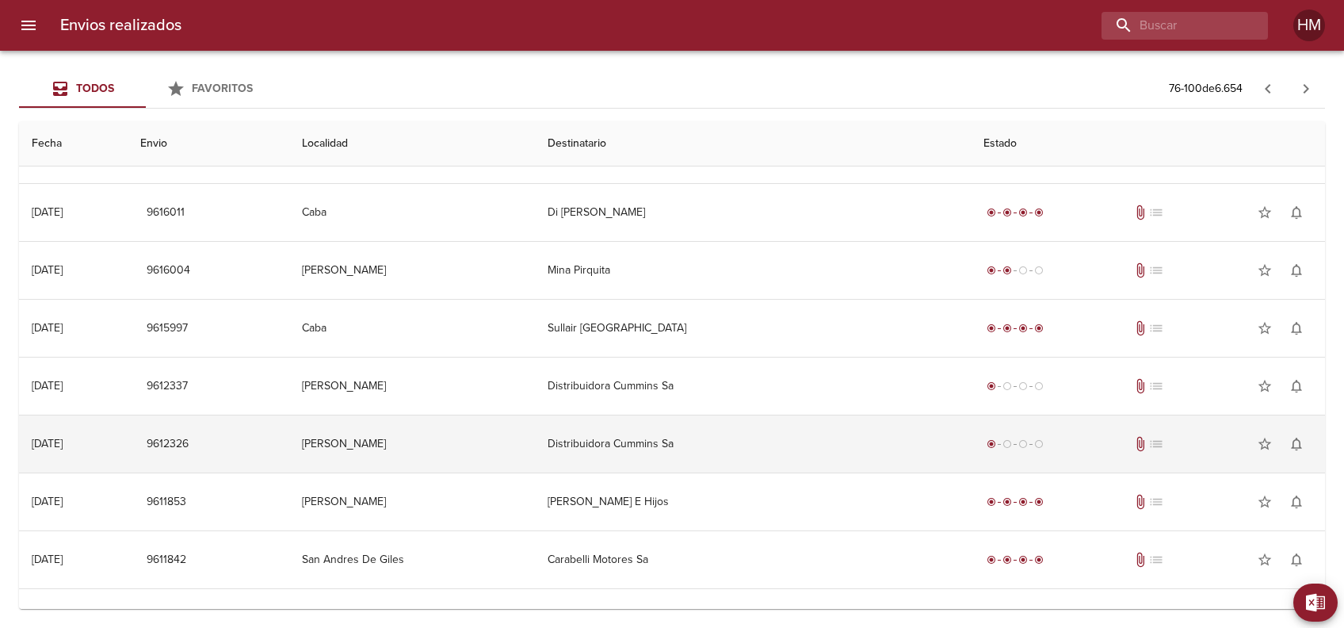
click at [671, 423] on td "Distribuidora Cummins Sa" at bounding box center [753, 443] width 436 height 57
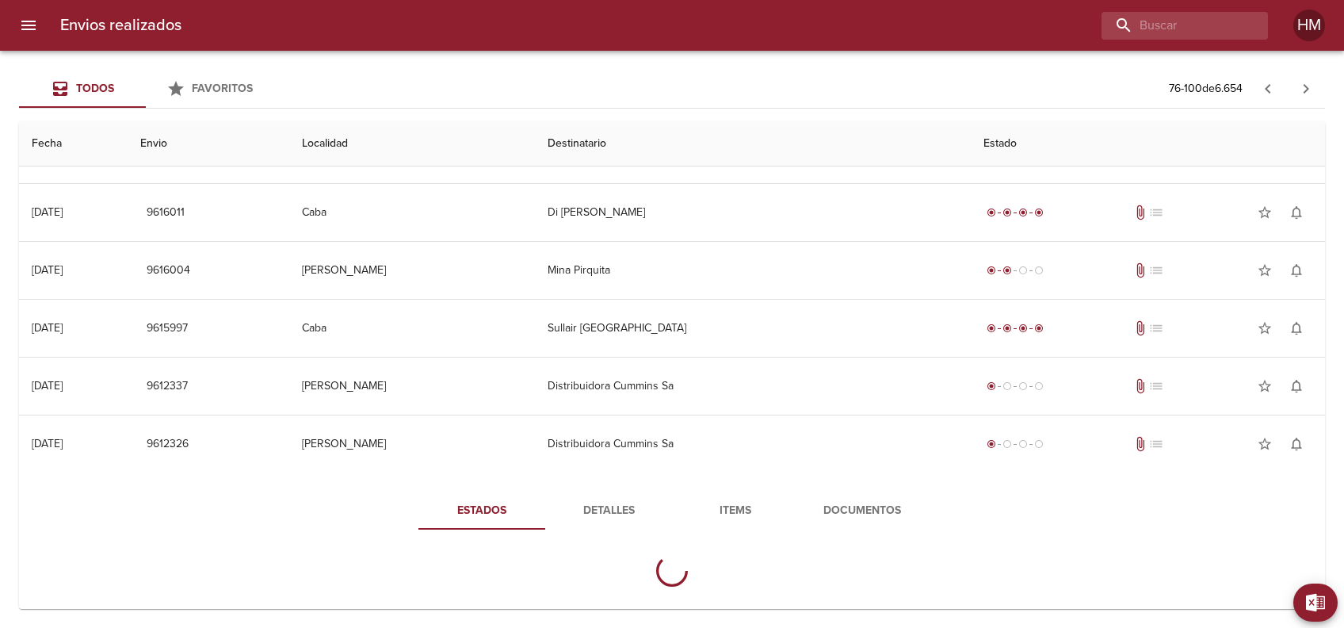
click at [596, 488] on div "Estados Detalles Items Documentos" at bounding box center [672, 545] width 1280 height 146
click at [601, 501] on span "Detalles" at bounding box center [609, 511] width 108 height 20
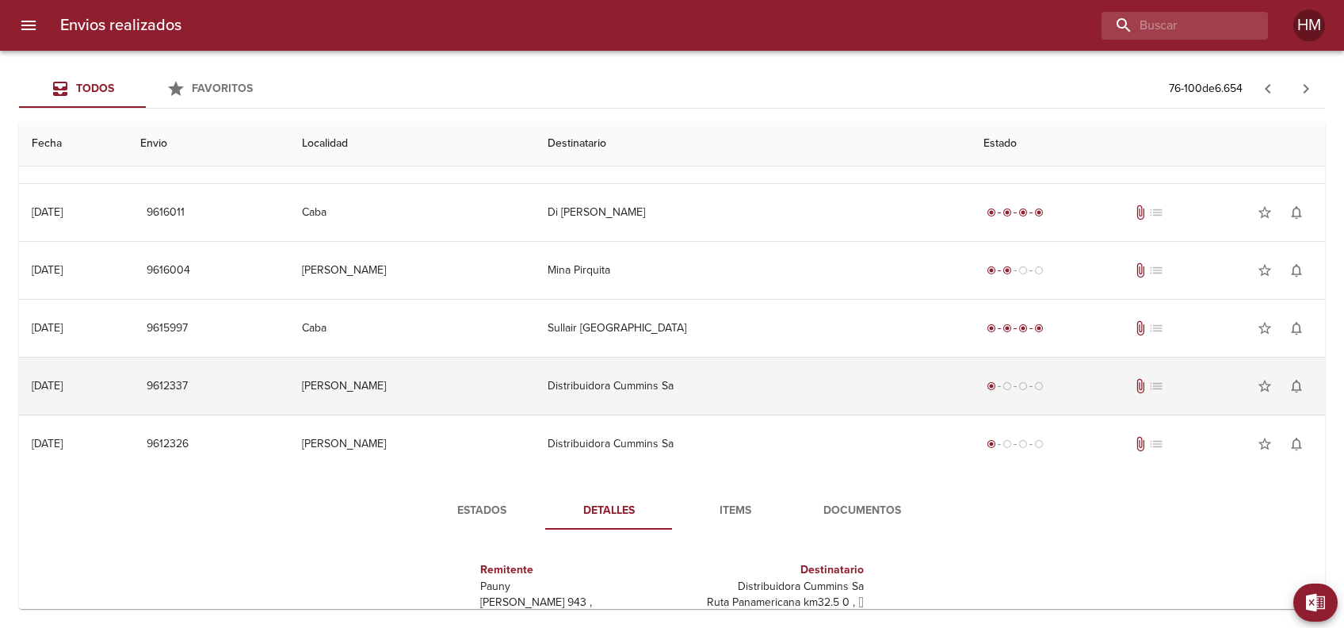
click at [630, 382] on td "Distribuidora Cummins Sa" at bounding box center [753, 385] width 436 height 57
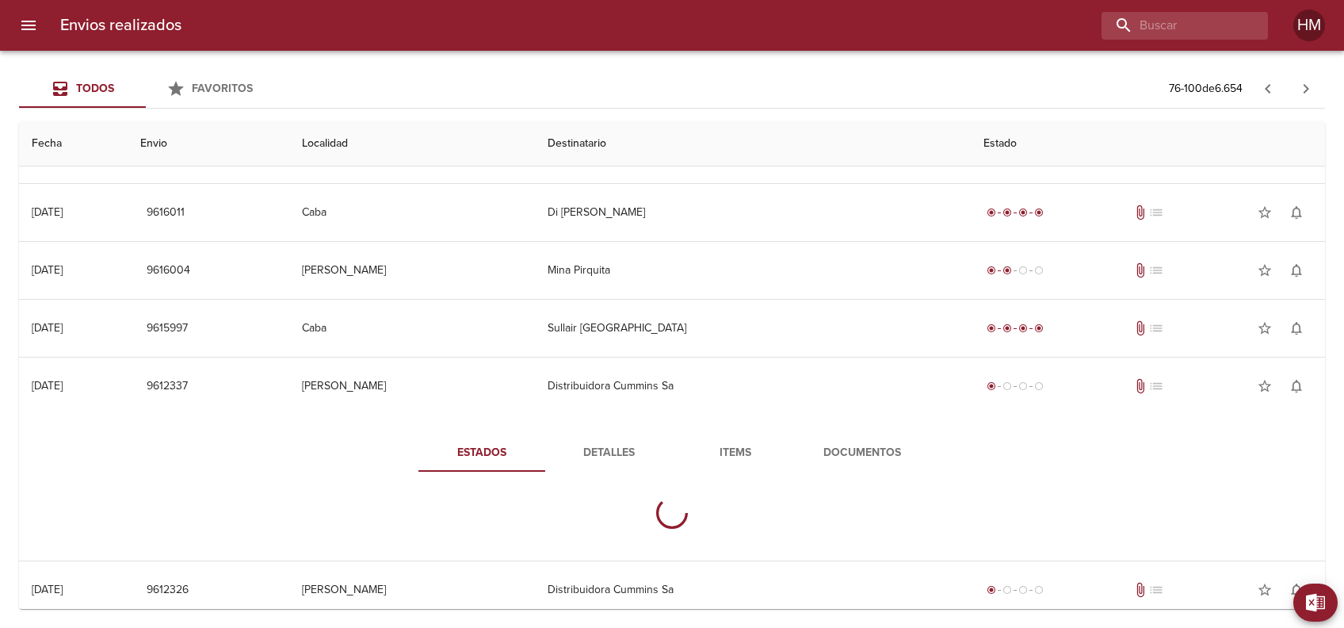
click at [589, 448] on span "Detalles" at bounding box center [609, 453] width 108 height 20
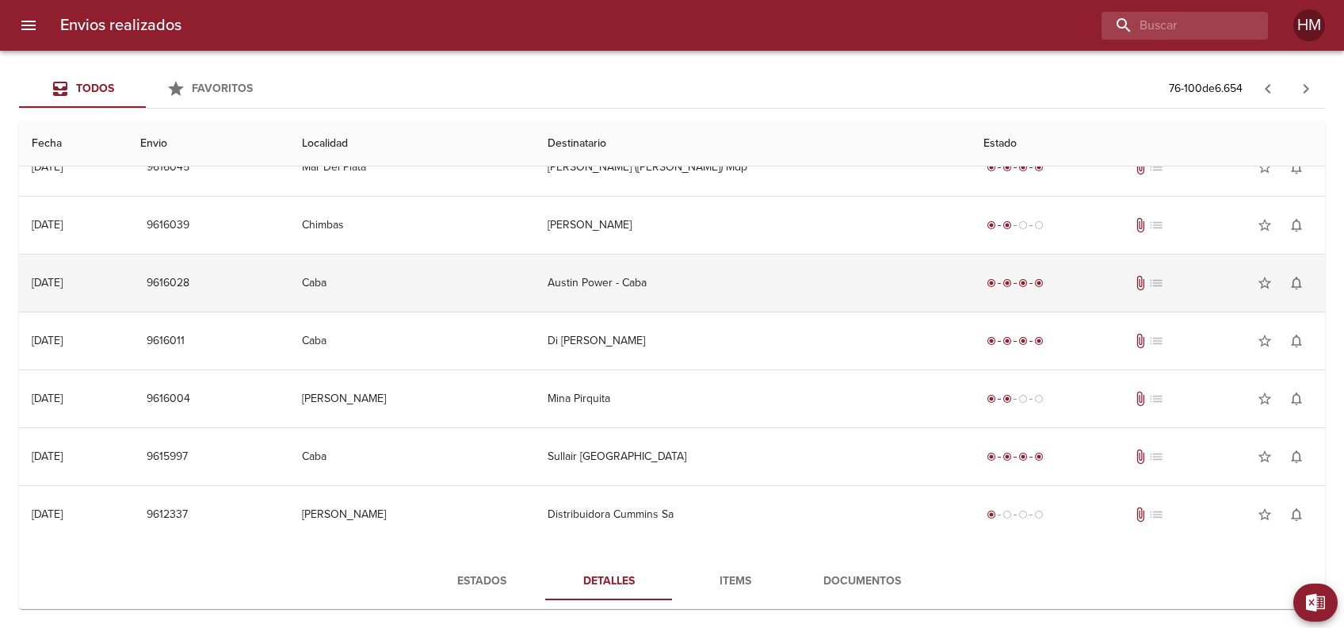
scroll to position [0, 0]
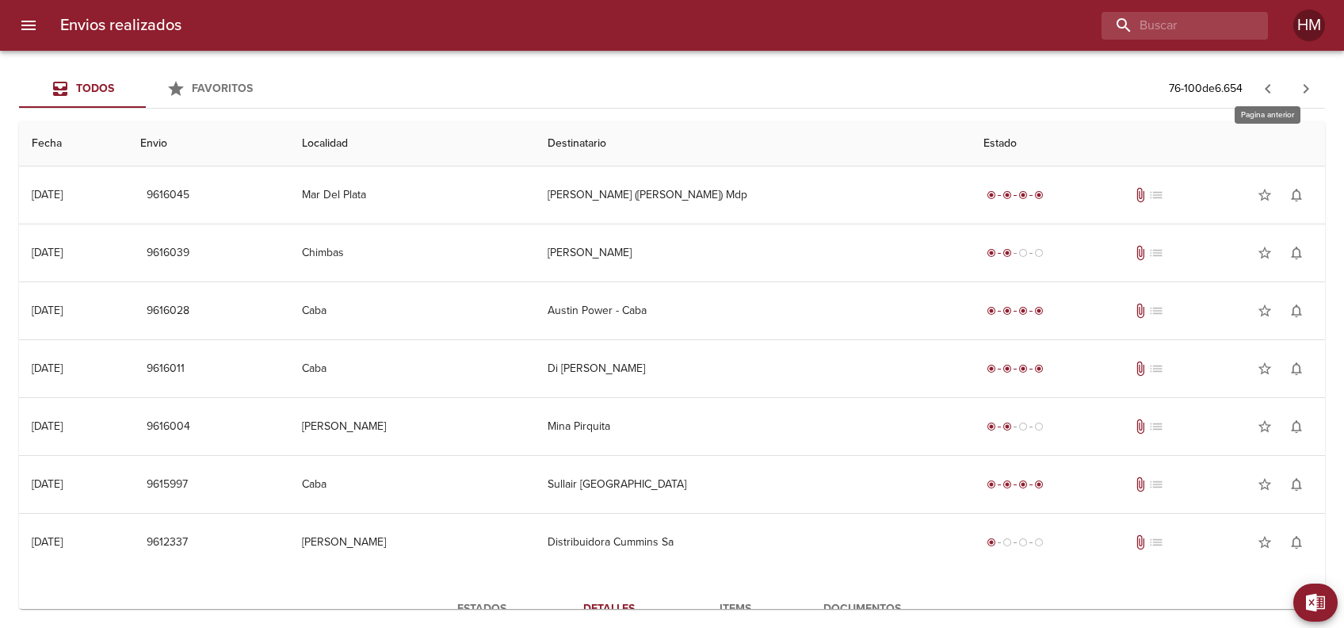
click at [1262, 86] on icon "button" at bounding box center [1267, 88] width 19 height 19
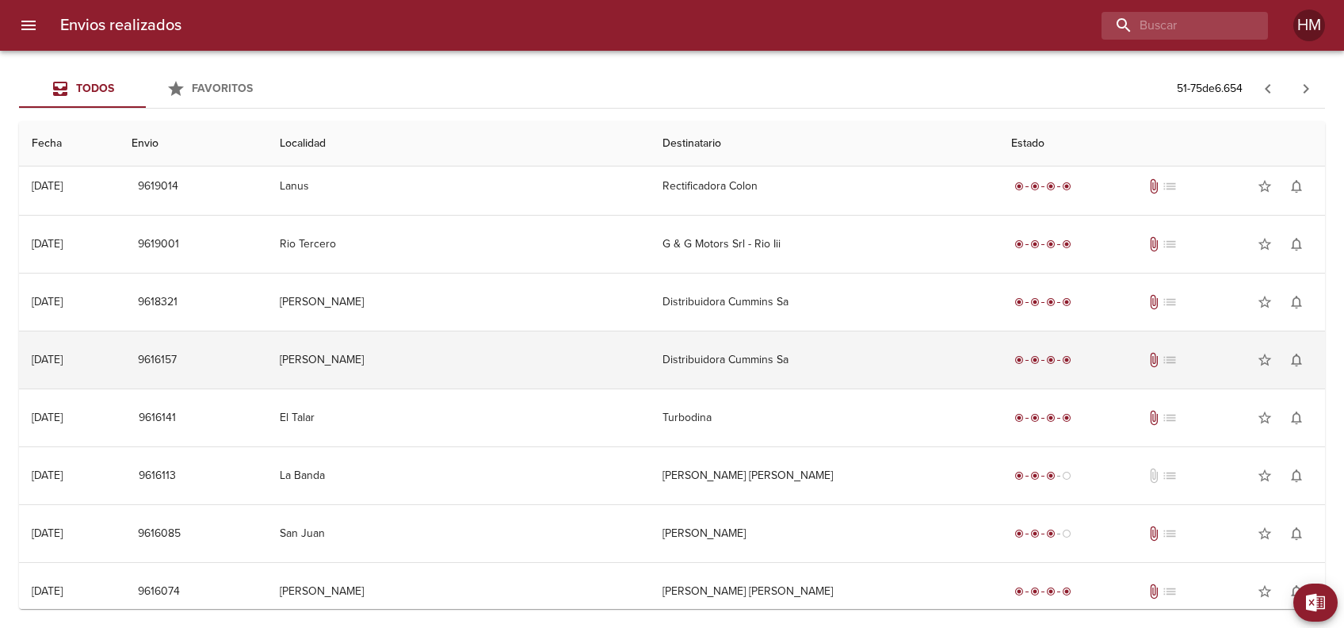
scroll to position [1001, 0]
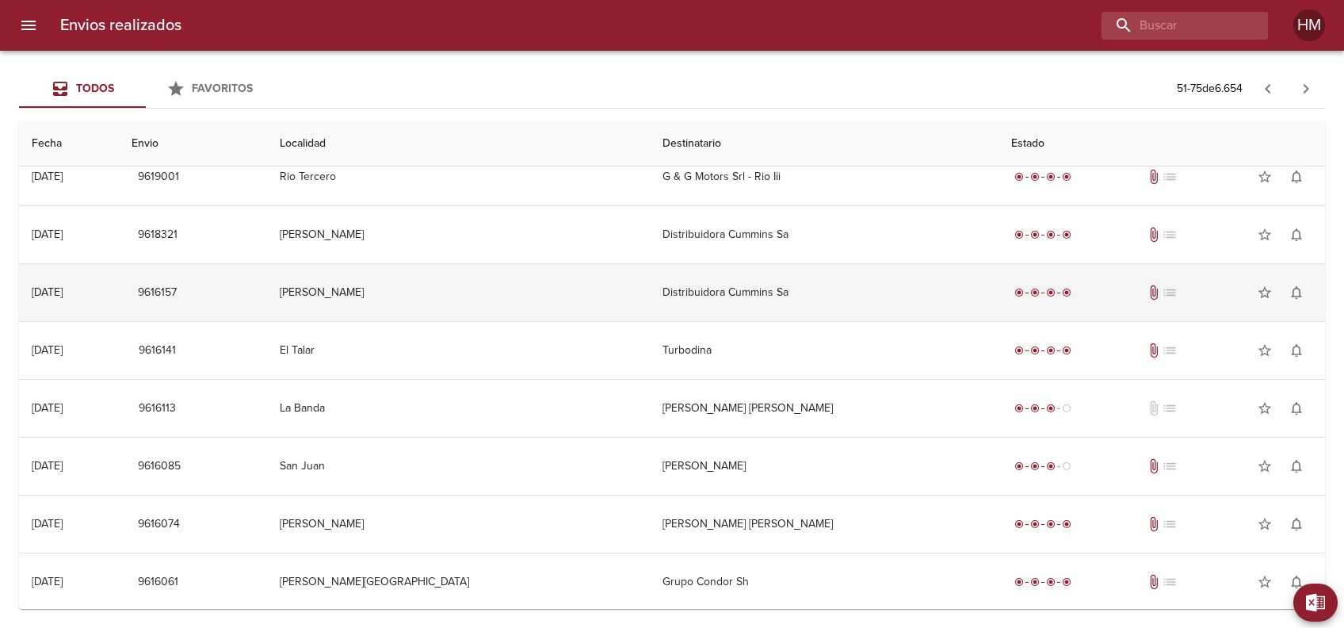
click at [650, 280] on td "Distribuidora Cummins Sa" at bounding box center [824, 292] width 349 height 57
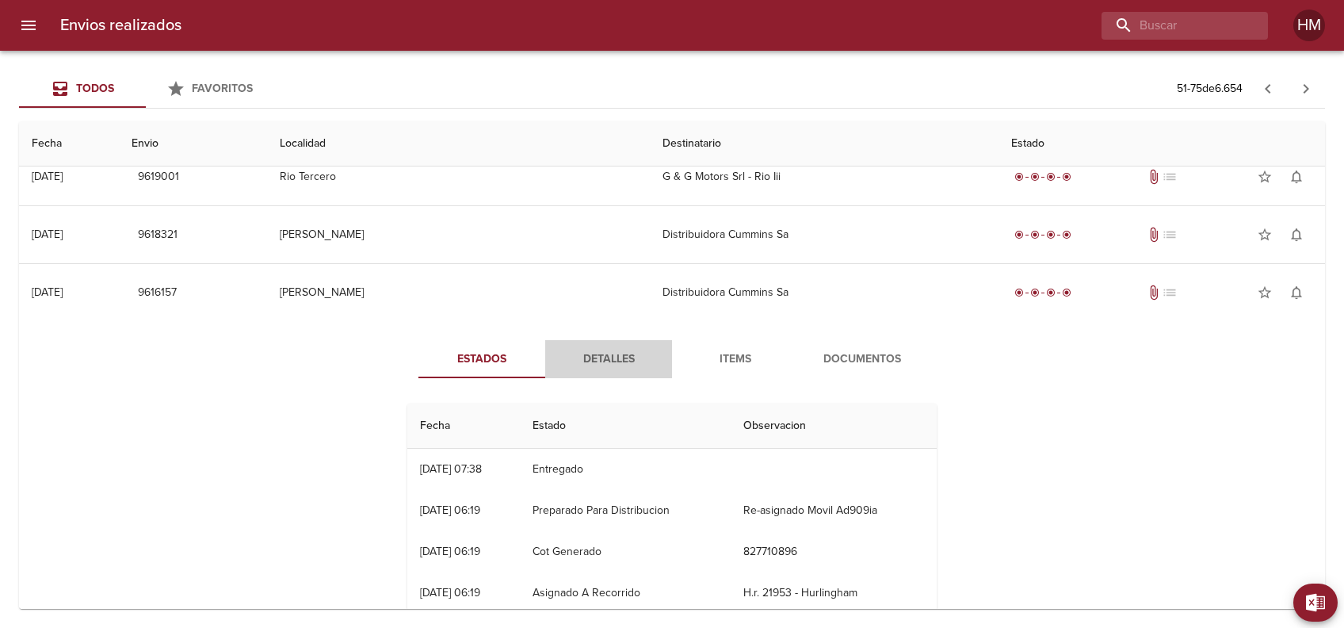
click at [612, 349] on span "Detalles" at bounding box center [609, 359] width 108 height 20
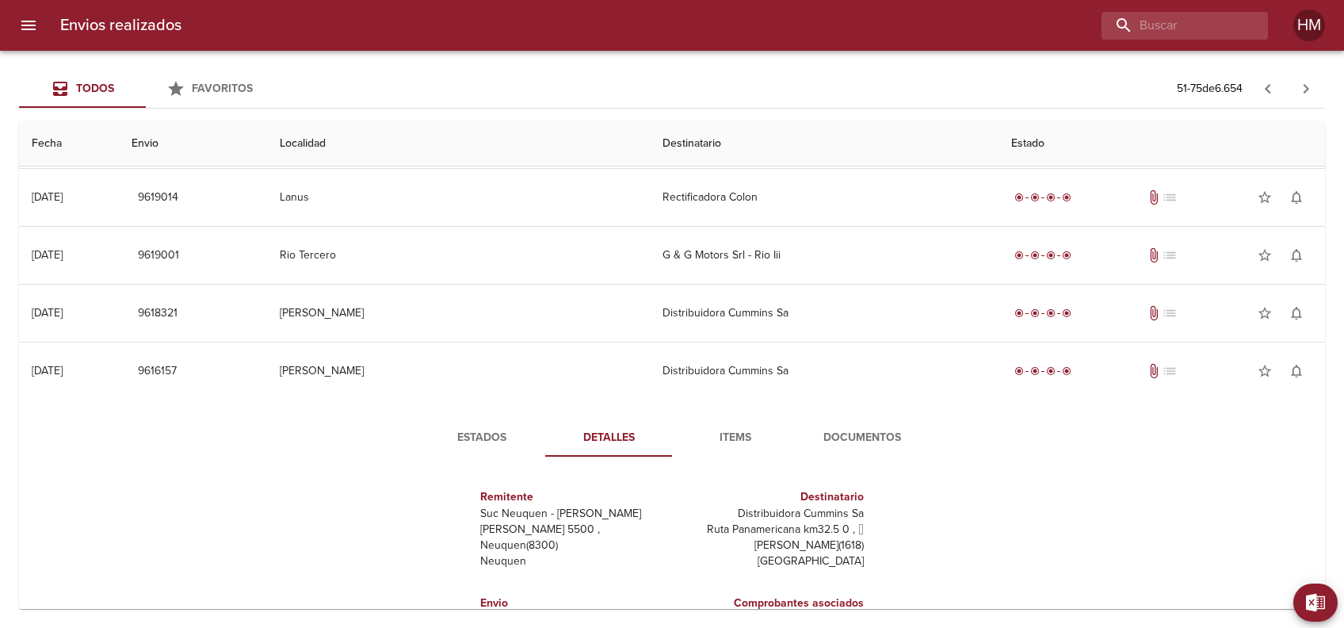
scroll to position [895, 0]
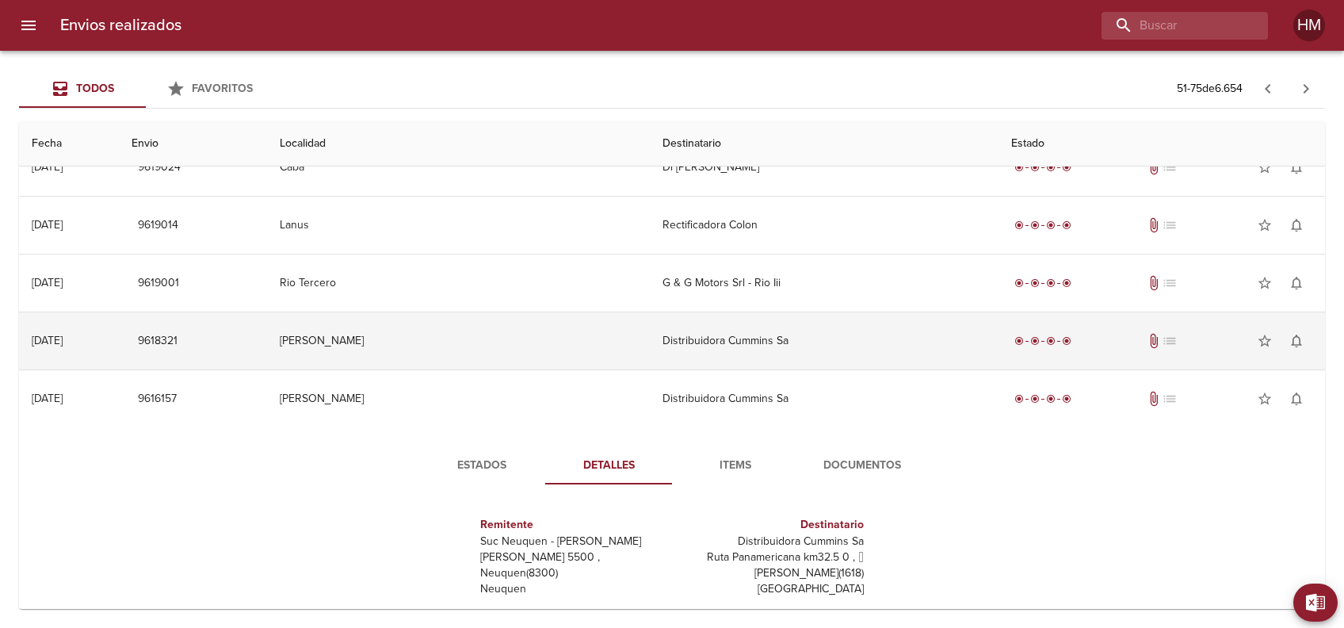
click at [661, 347] on td "Distribuidora Cummins Sa" at bounding box center [824, 340] width 349 height 57
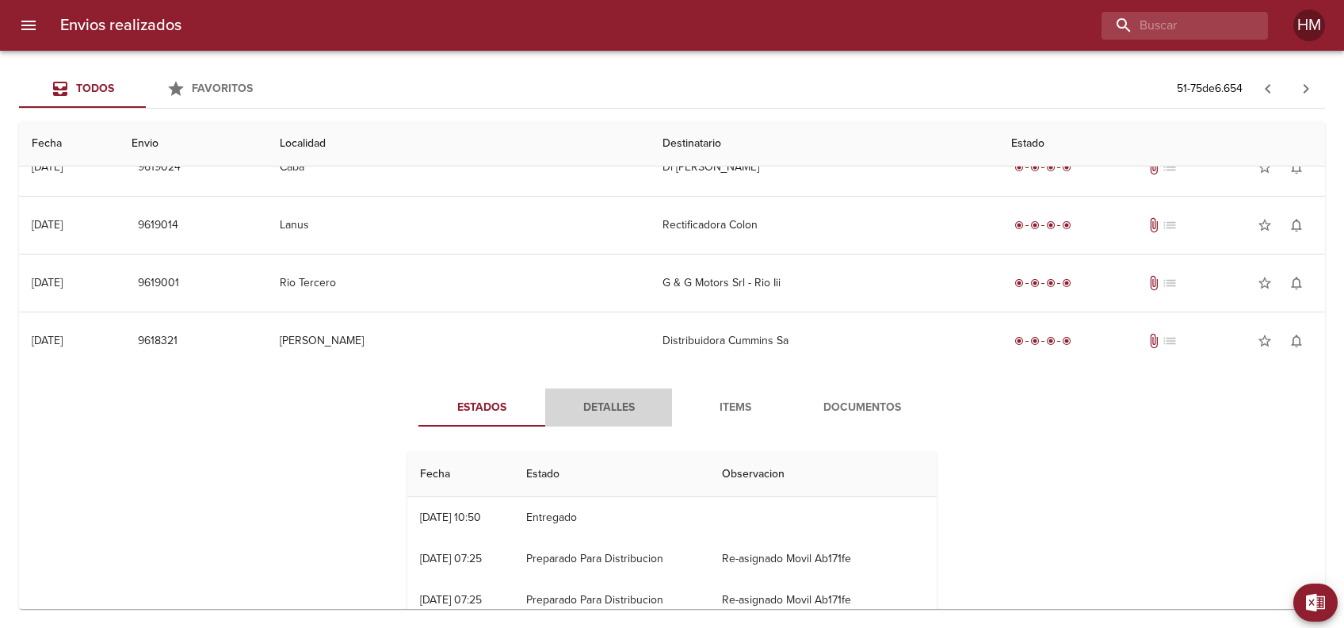
click at [623, 407] on span "Detalles" at bounding box center [609, 408] width 108 height 20
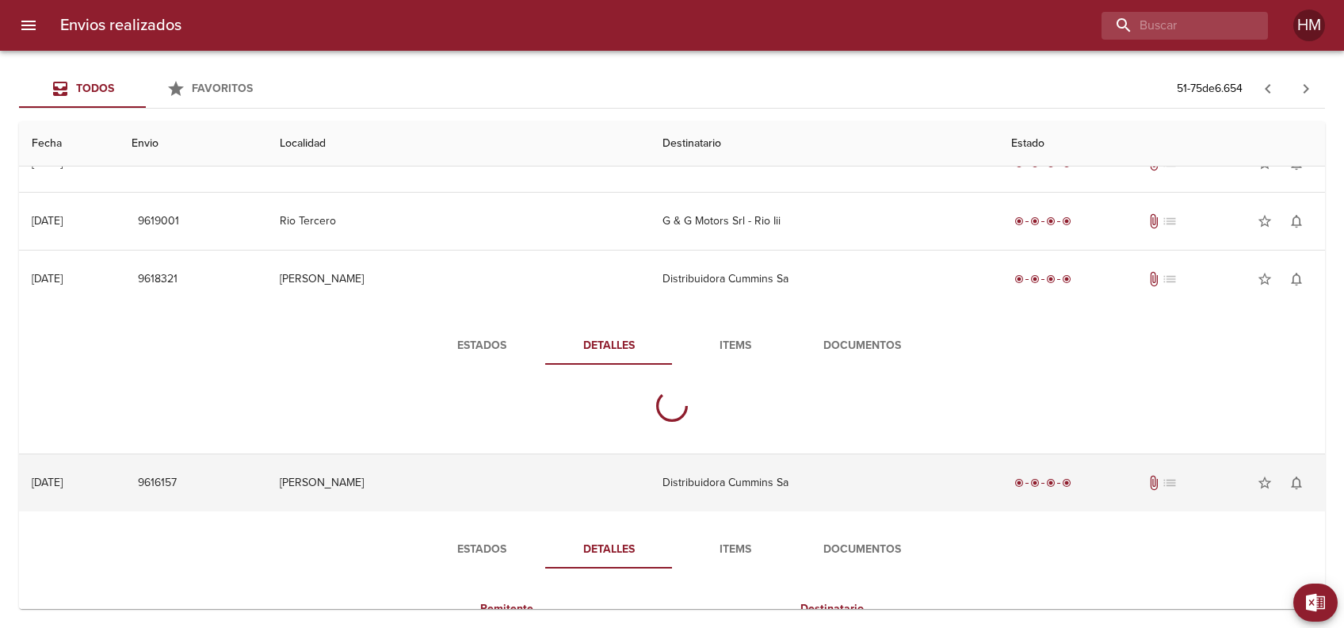
scroll to position [1001, 0]
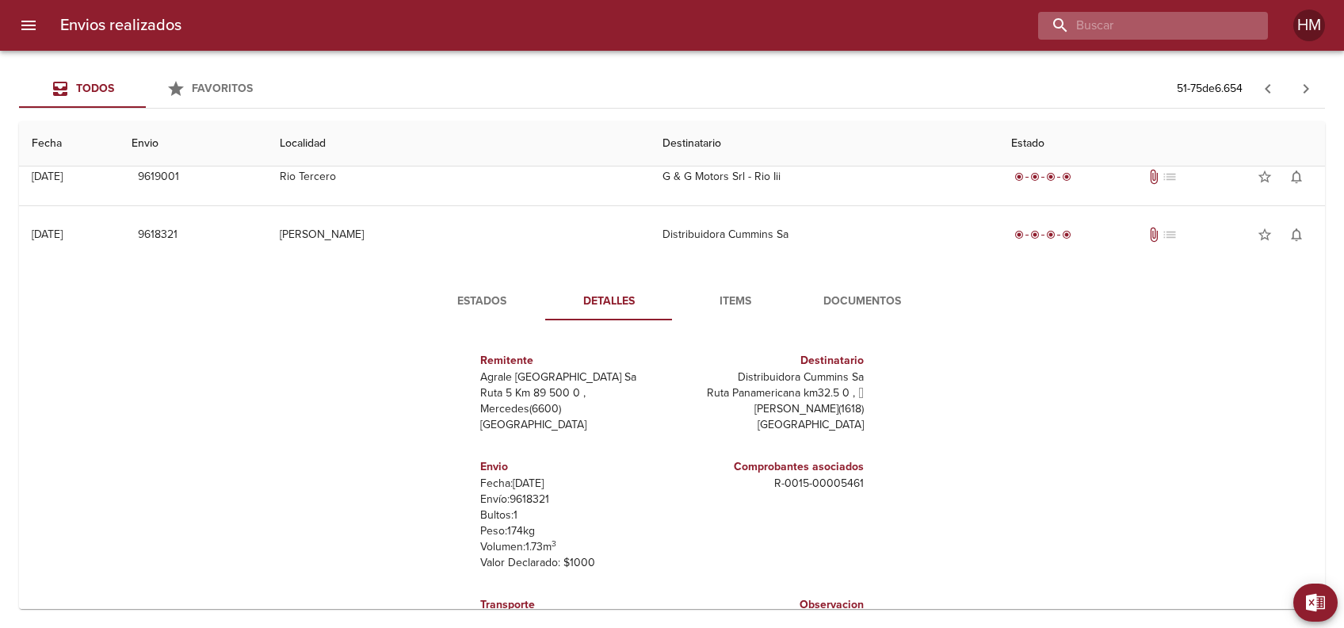
click at [1197, 26] on input "buscar" at bounding box center [1139, 26] width 203 height 28
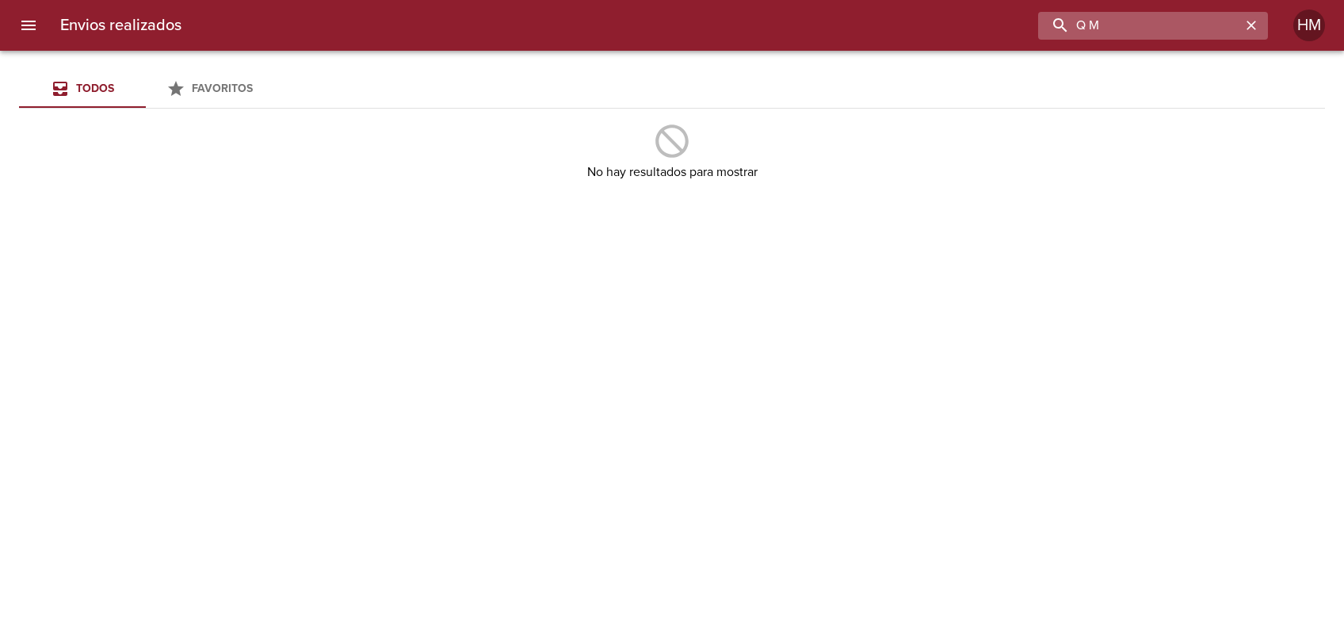
drag, startPoint x: 1124, startPoint y: 22, endPoint x: 1045, endPoint y: 37, distance: 80.6
click at [1045, 37] on input "Q M" at bounding box center [1139, 26] width 203 height 28
paste input "9561086"
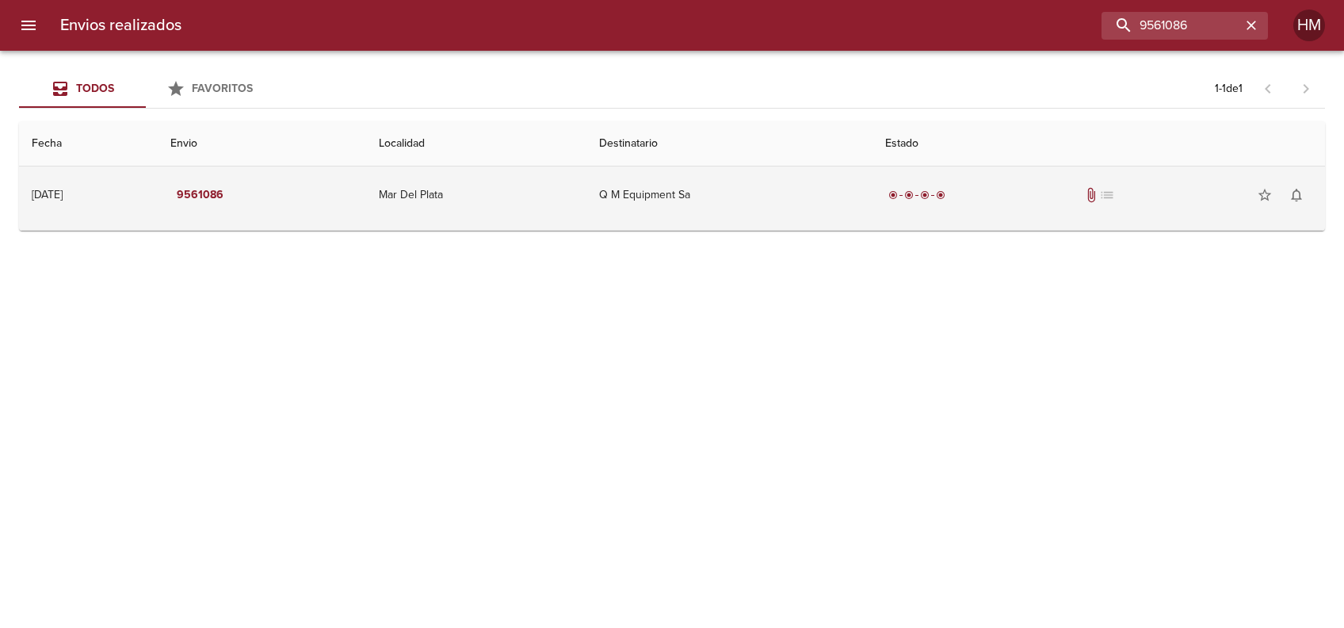
click at [675, 169] on td "Q M Equipment Sa" at bounding box center [729, 194] width 287 height 57
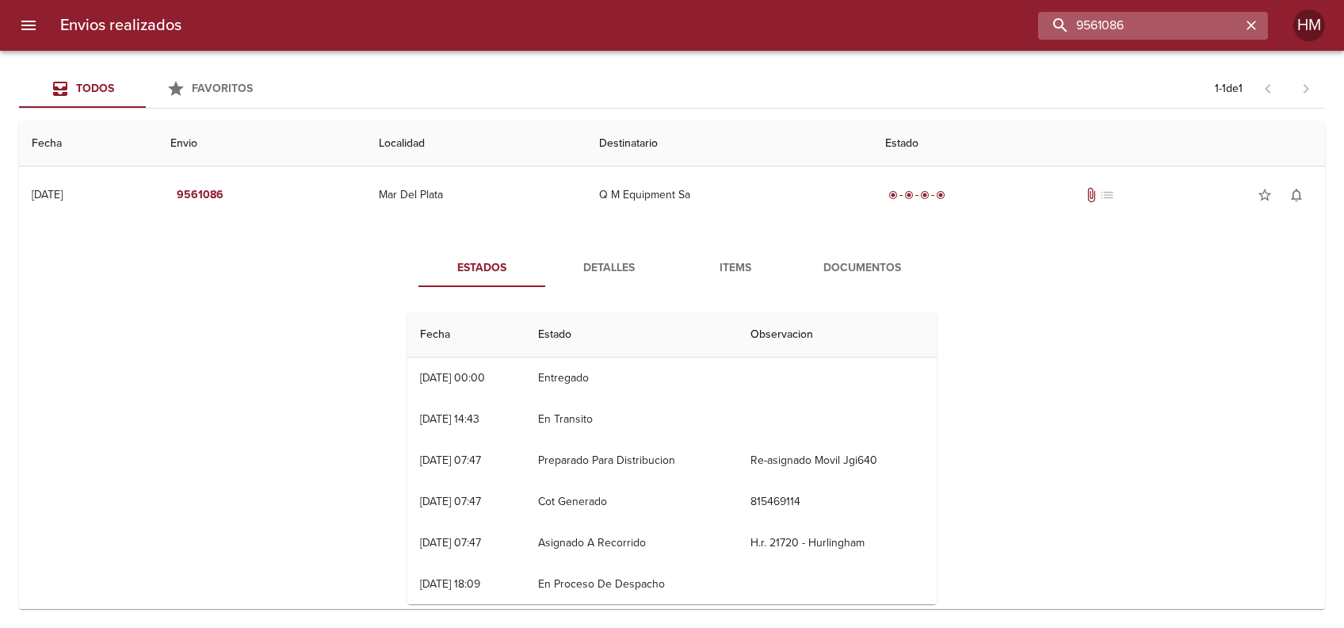
drag, startPoint x: 1204, startPoint y: 34, endPoint x: 1054, endPoint y: 28, distance: 149.9
click at [1054, 28] on input "9561086" at bounding box center [1139, 26] width 203 height 28
paste input "70884"
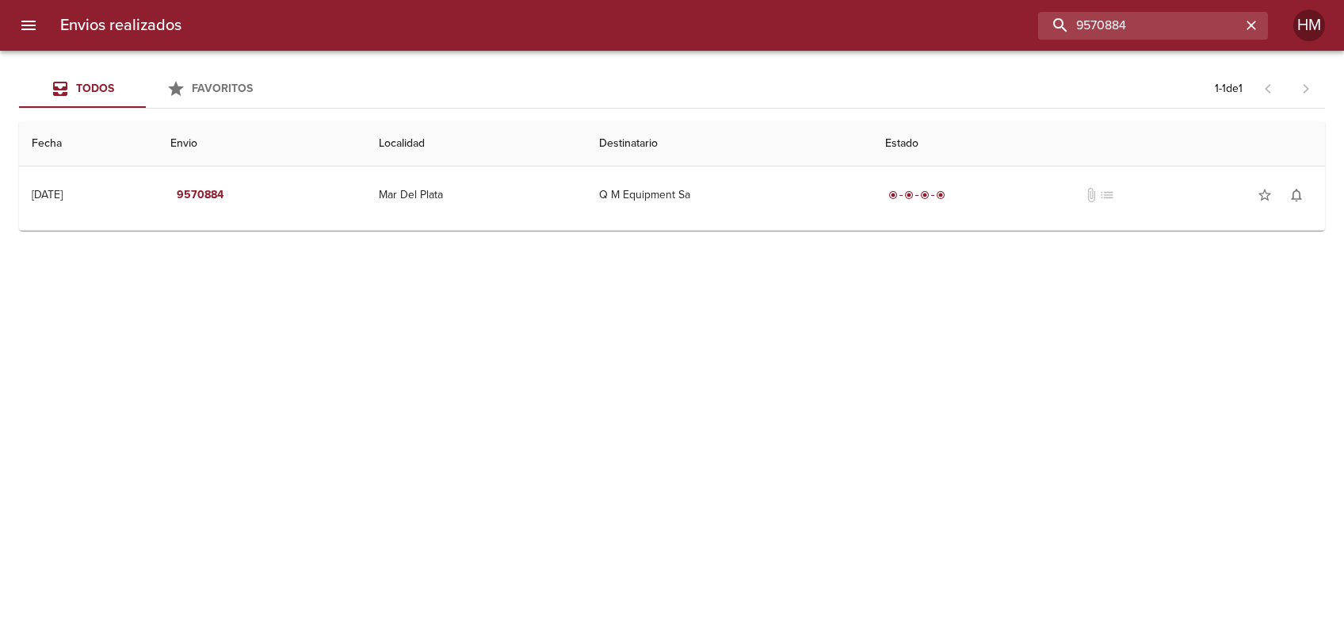
drag, startPoint x: 1142, startPoint y: 31, endPoint x: 958, endPoint y: 40, distance: 184.1
click at [958, 40] on div "Envios realizados 9570884 HM" at bounding box center [672, 25] width 1344 height 51
paste input "8771"
drag, startPoint x: 1141, startPoint y: 17, endPoint x: 1021, endPoint y: 35, distance: 121.7
click at [1021, 35] on div "9587714" at bounding box center [731, 26] width 1074 height 28
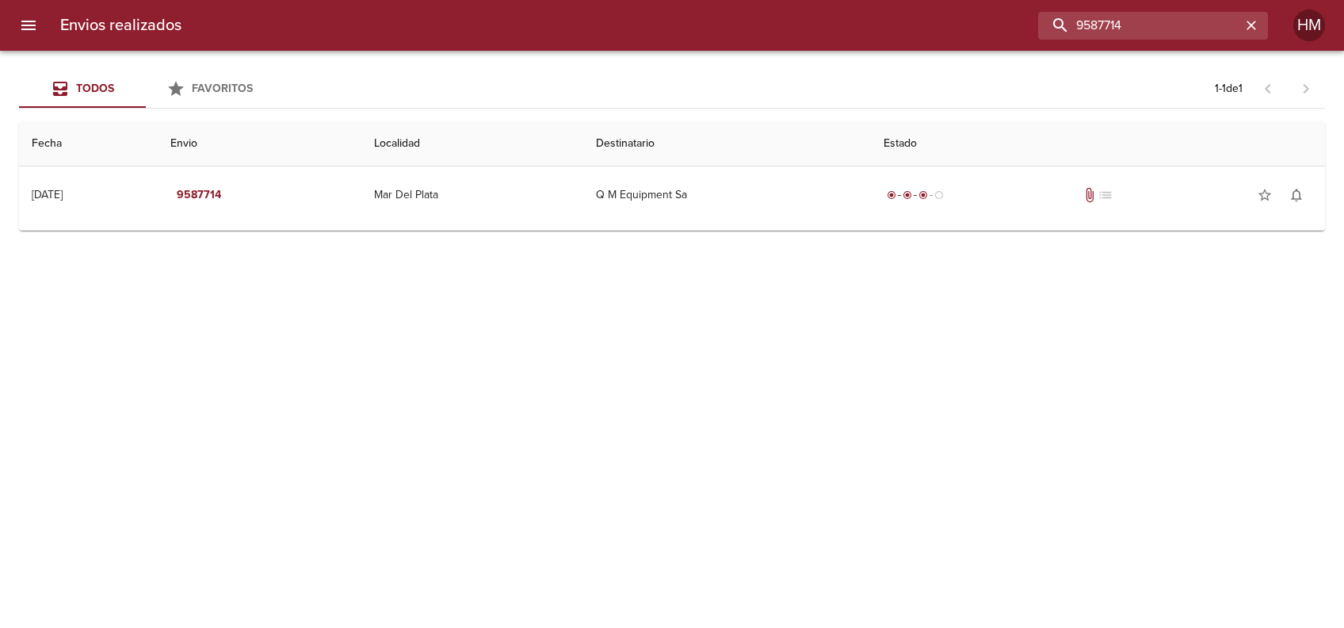
paste input "611792"
type input "9611792"
click at [1252, 25] on icon "button" at bounding box center [1251, 26] width 10 height 10
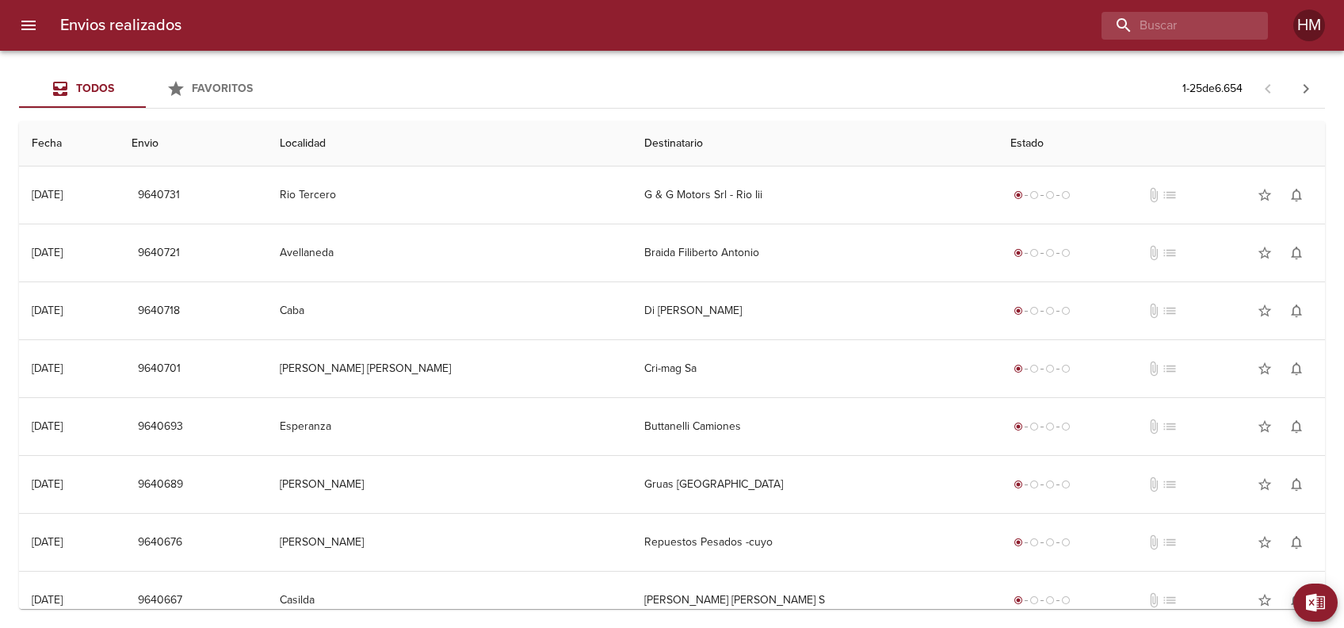
click at [1299, 92] on icon "button" at bounding box center [1305, 88] width 19 height 19
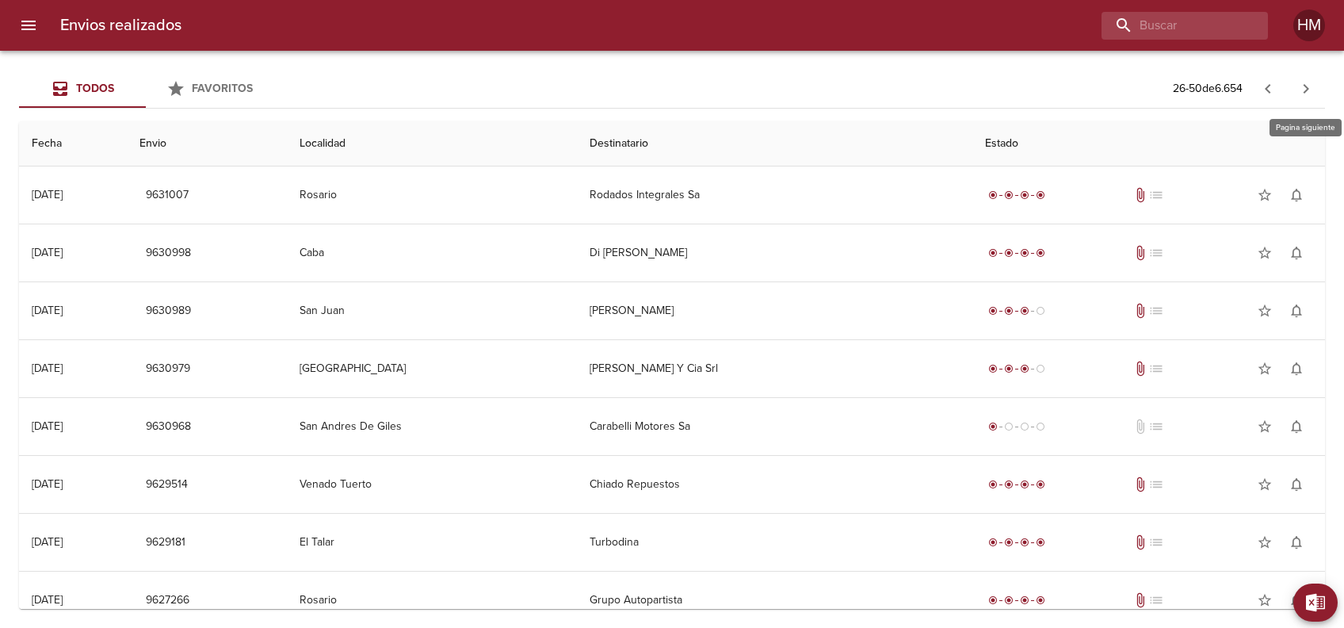
click at [1299, 92] on icon "button" at bounding box center [1305, 88] width 19 height 19
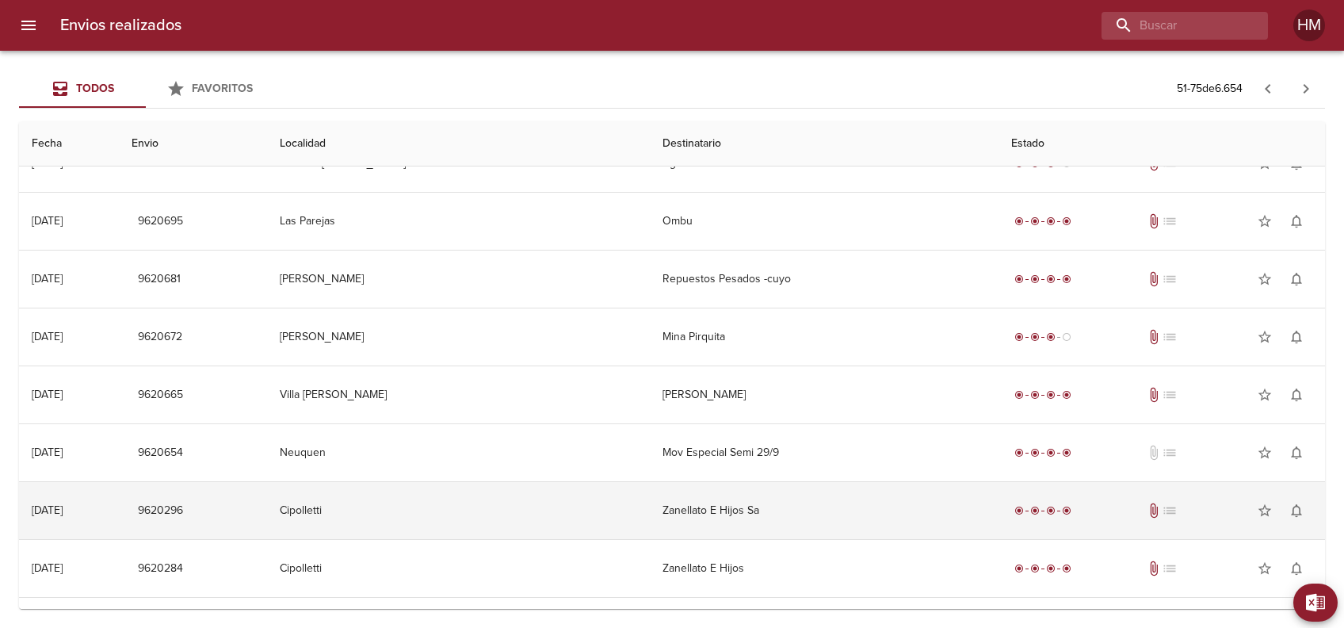
scroll to position [0, 0]
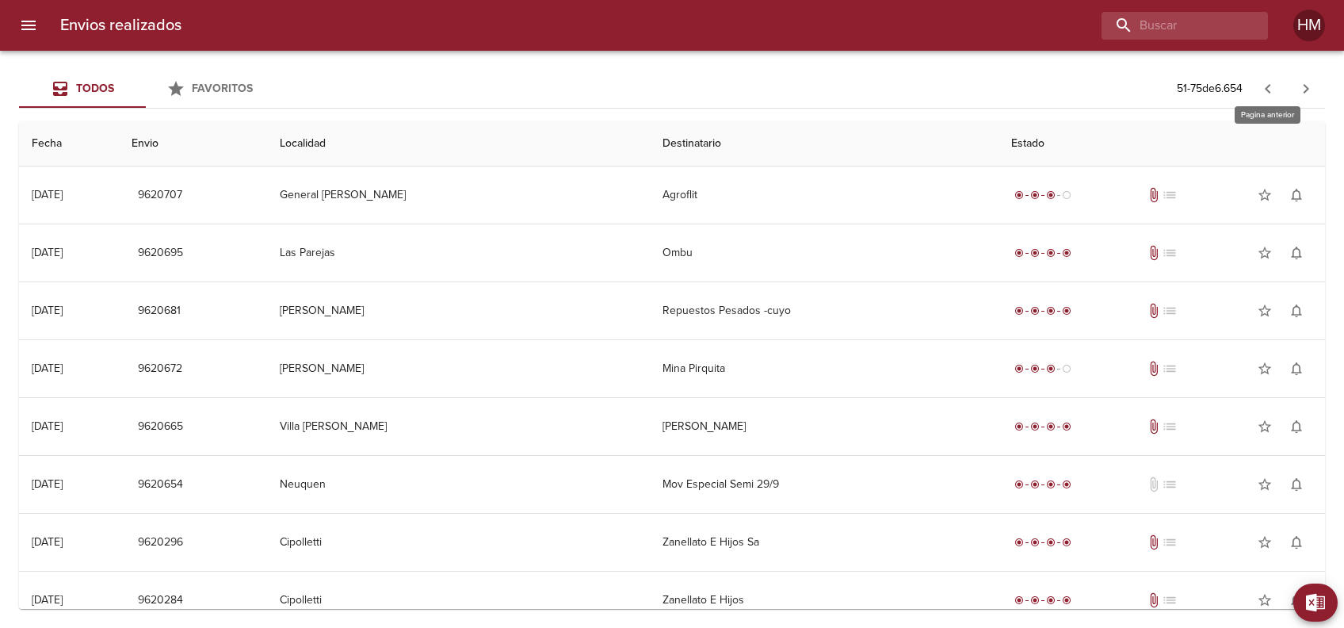
click at [1268, 91] on icon "button" at bounding box center [1268, 89] width 6 height 10
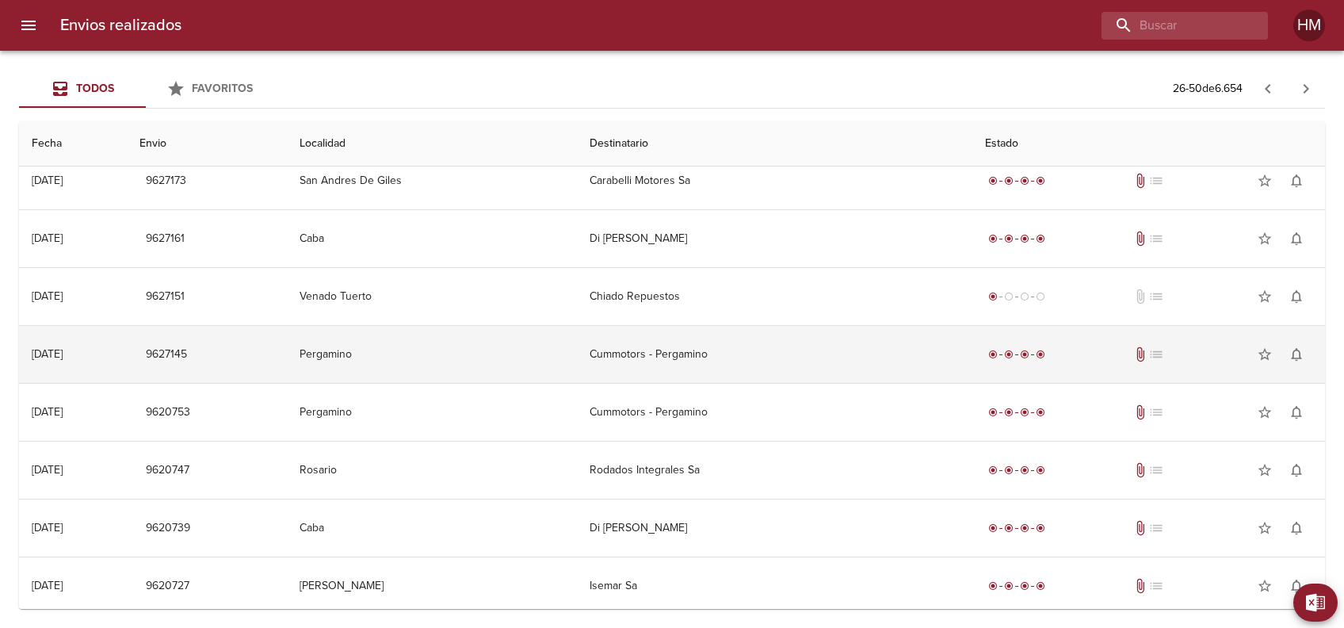
scroll to position [1001, 0]
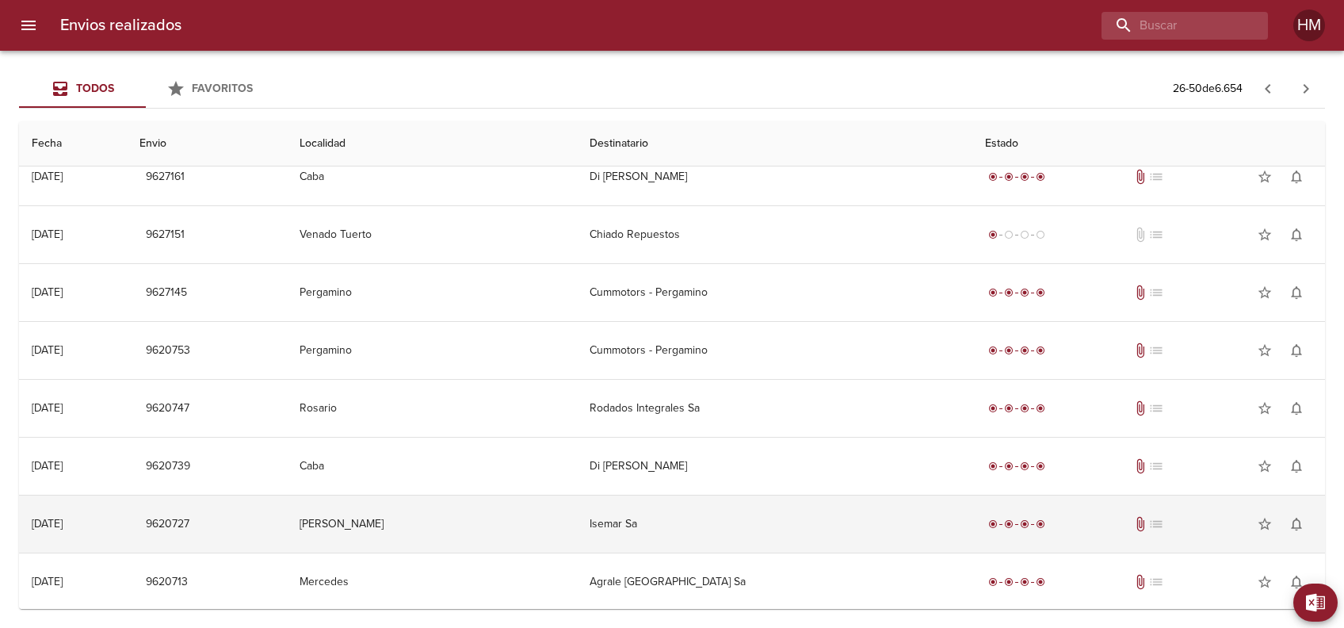
click at [659, 522] on td "Isemar Sa" at bounding box center [774, 523] width 395 height 57
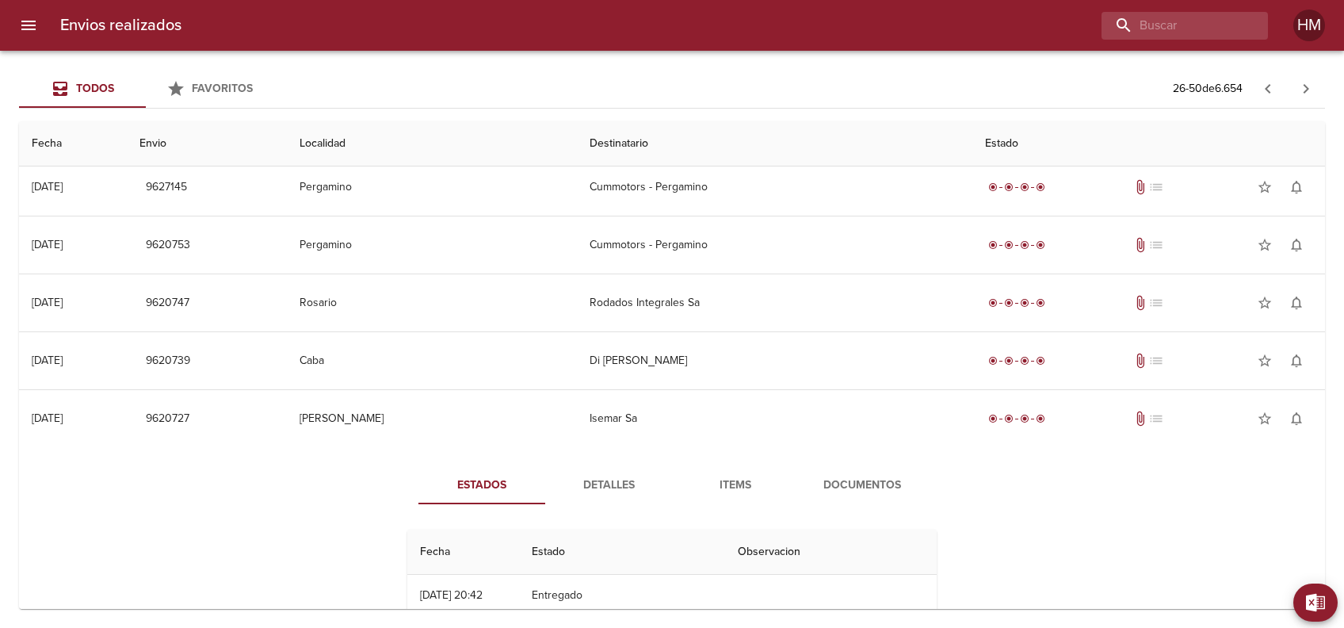
click at [606, 482] on span "Detalles" at bounding box center [609, 485] width 108 height 20
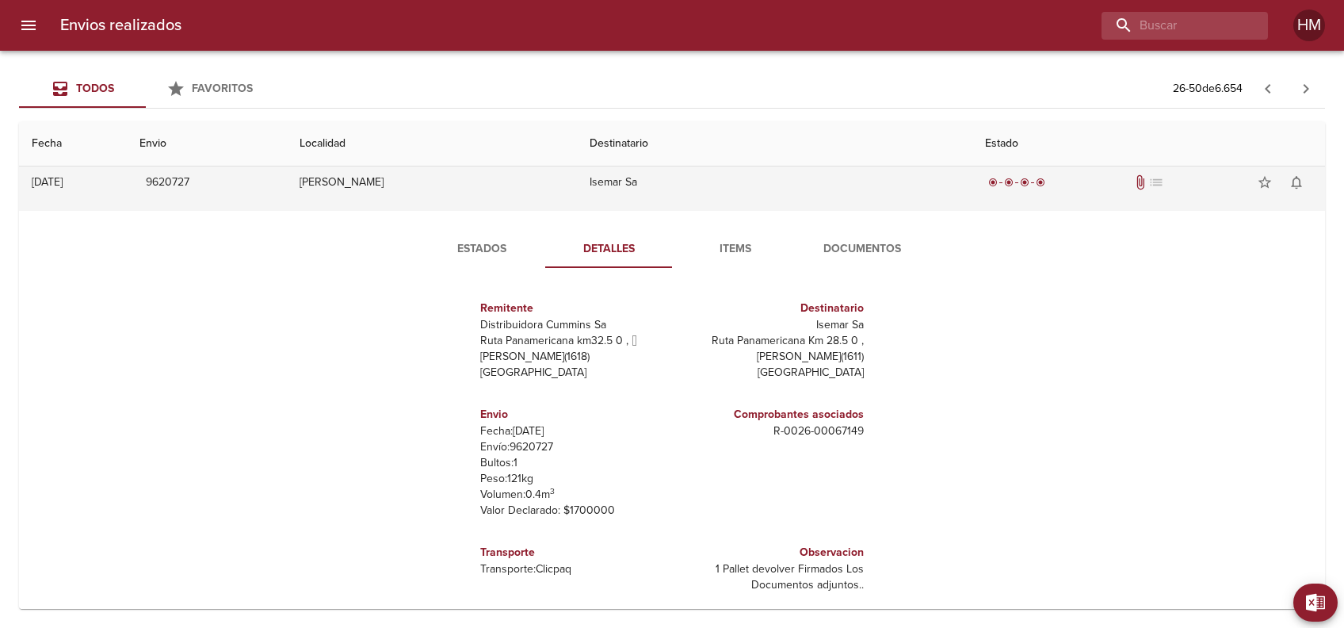
scroll to position [1358, 0]
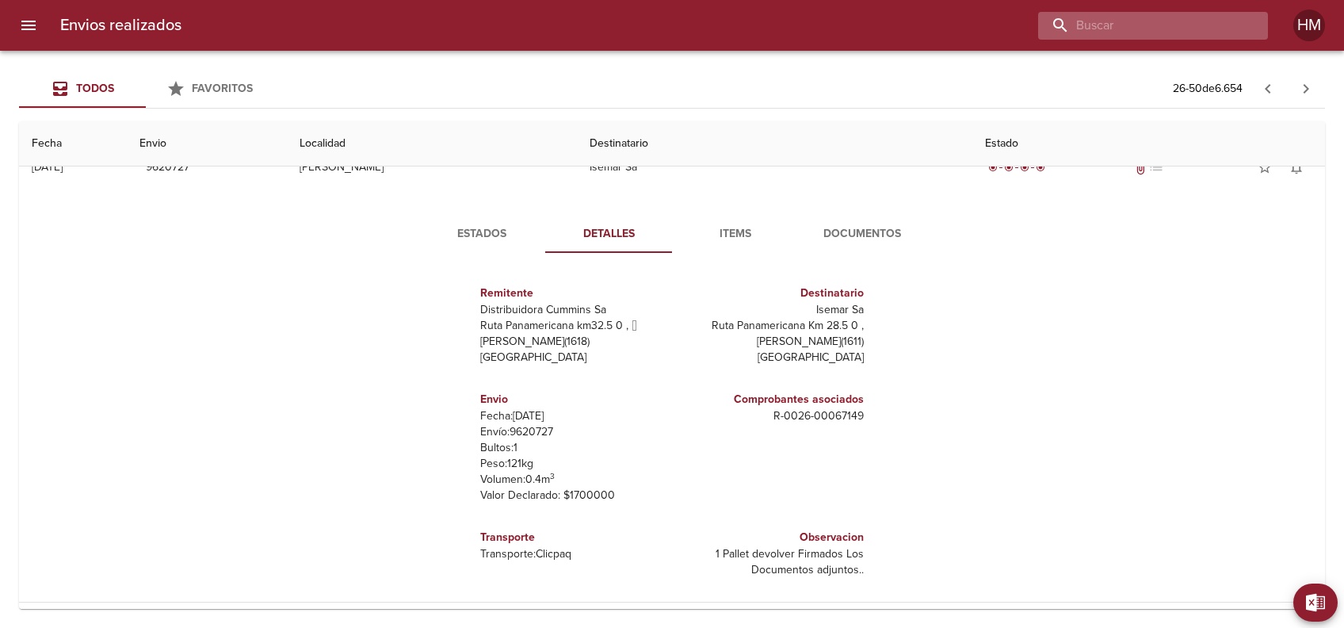
click at [1169, 38] on input "buscar" at bounding box center [1139, 26] width 203 height 28
type input "SECCO"
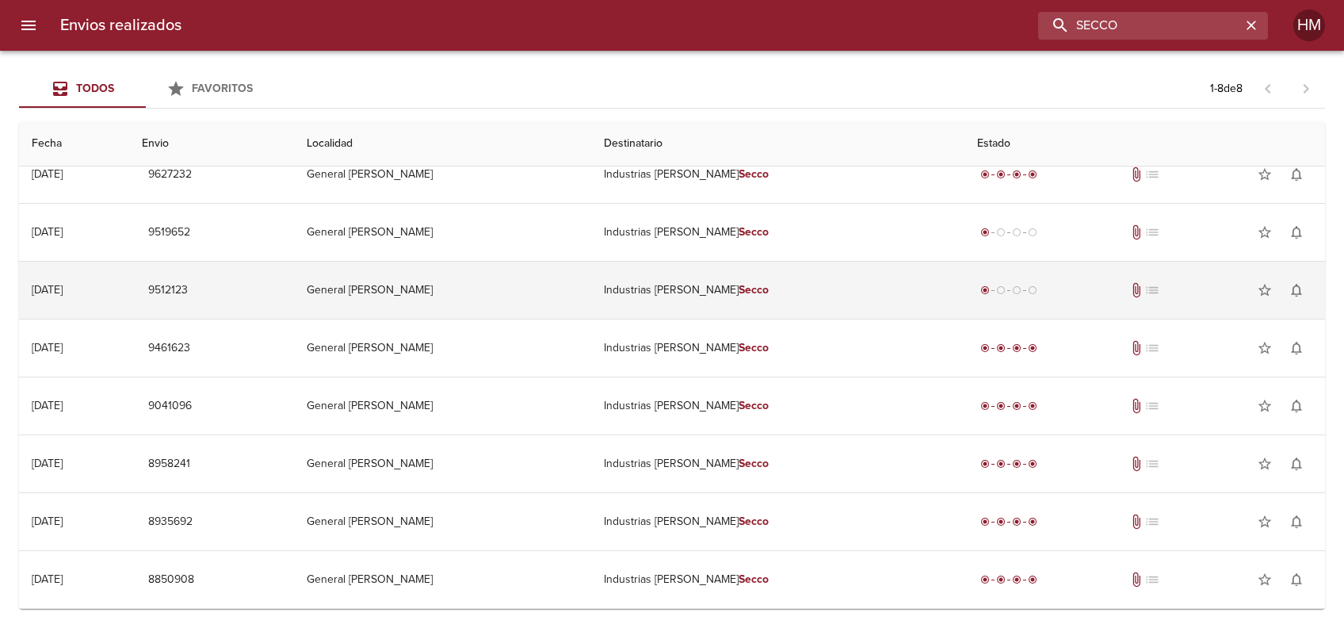
scroll to position [0, 0]
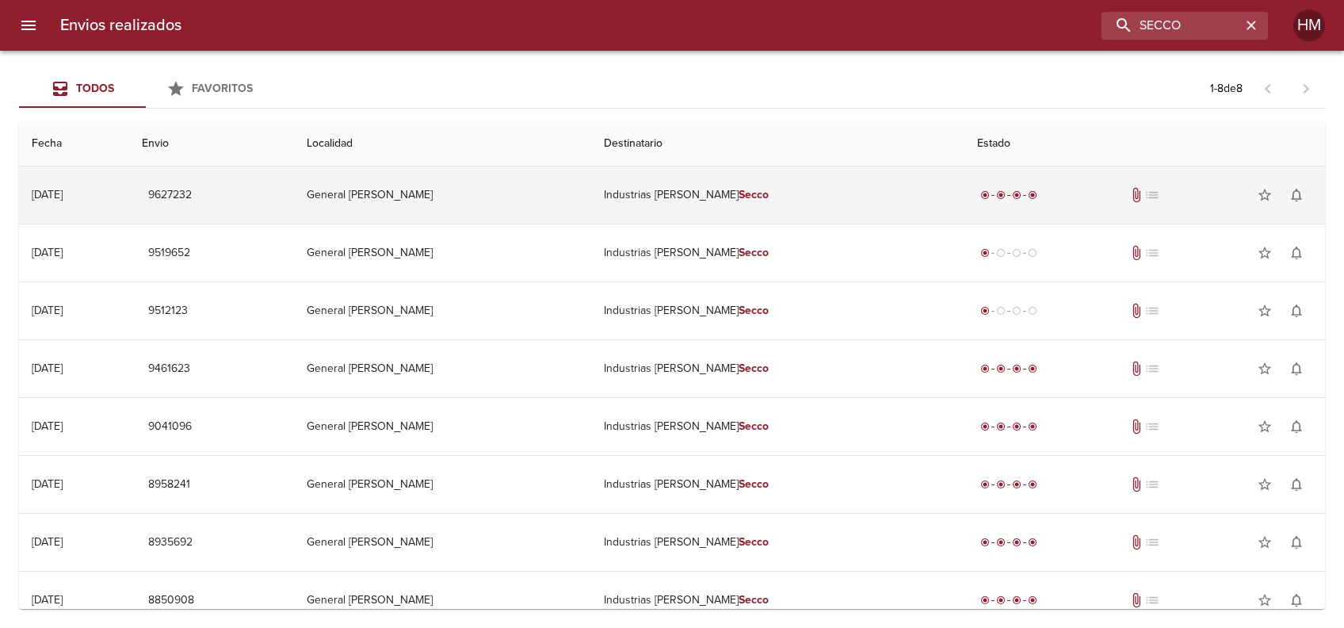
click at [691, 190] on td "Industrias [PERSON_NAME]" at bounding box center [777, 194] width 373 height 57
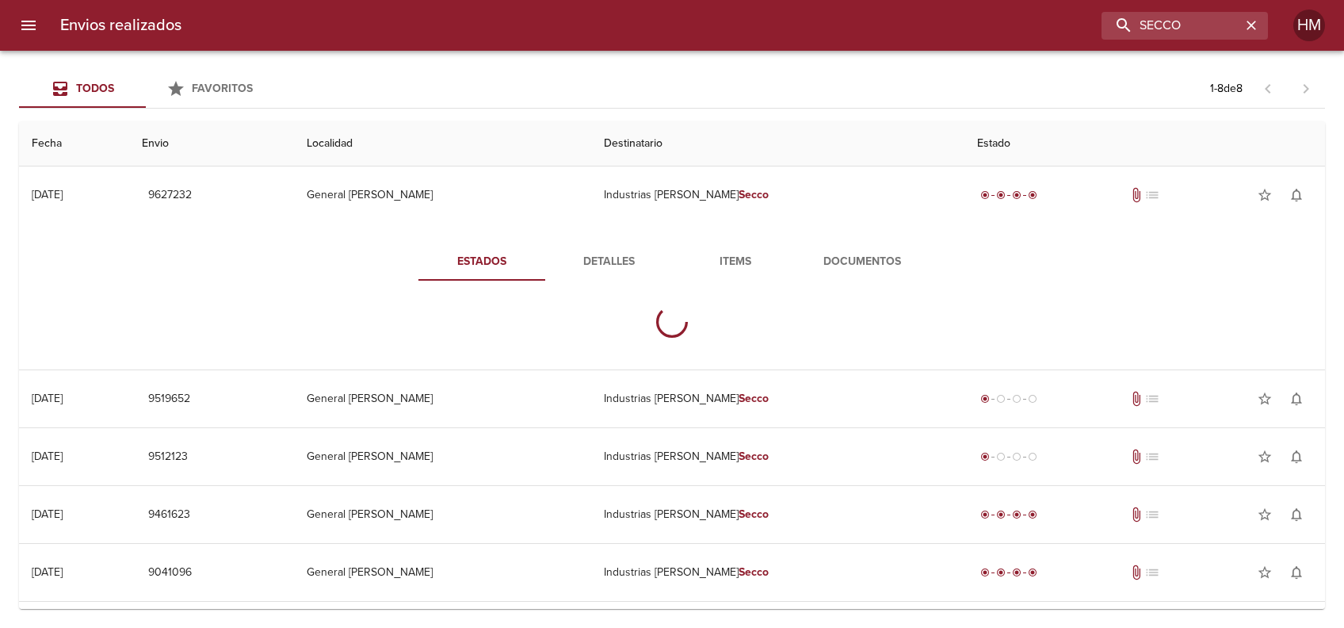
click at [859, 275] on button "Documentos" at bounding box center [862, 261] width 127 height 38
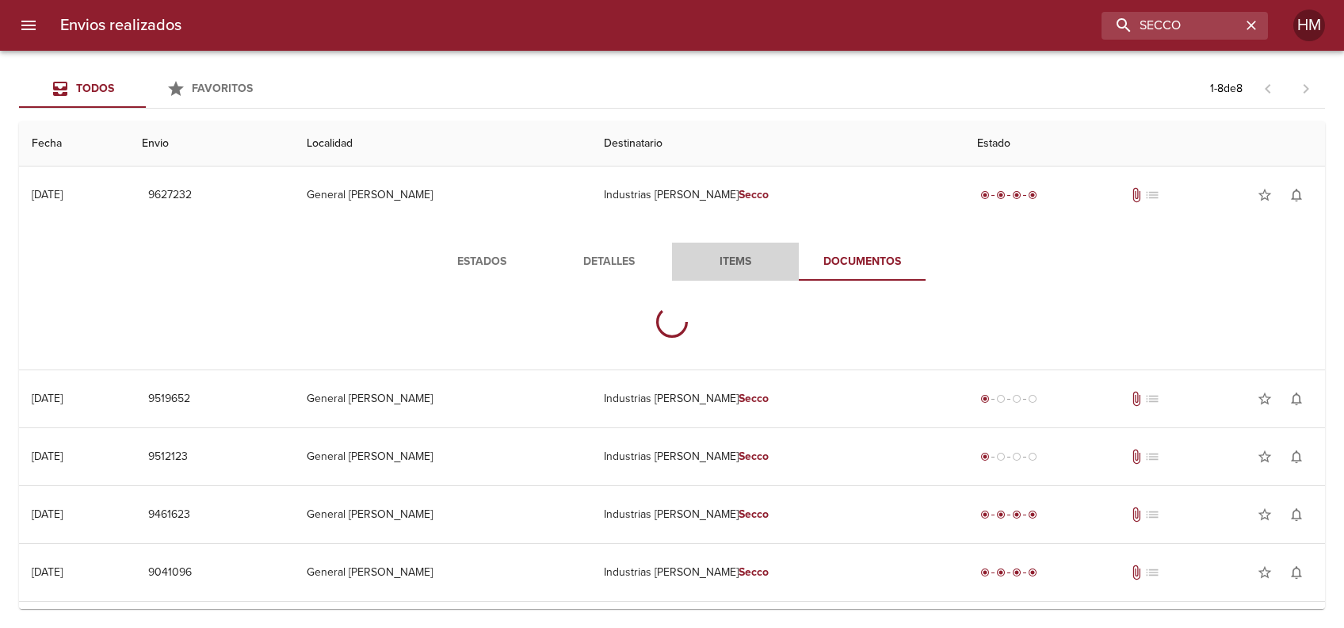
click at [752, 261] on span "Items" at bounding box center [735, 262] width 108 height 20
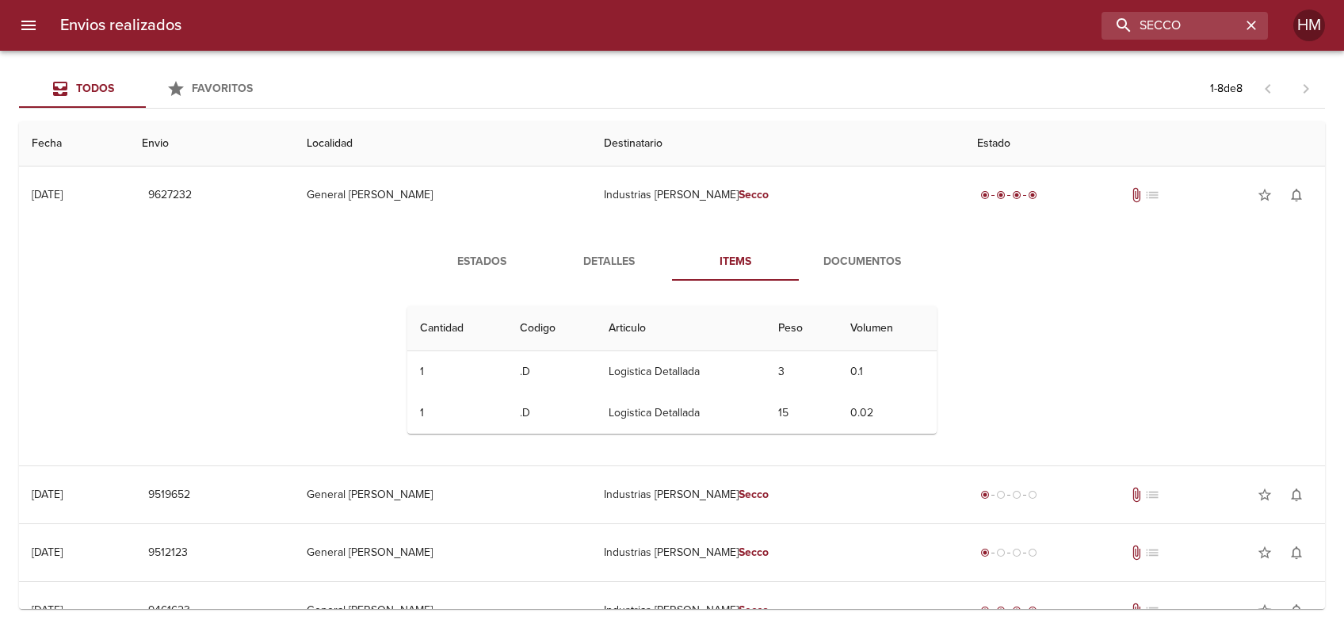
click at [606, 265] on span "Detalles" at bounding box center [609, 262] width 108 height 20
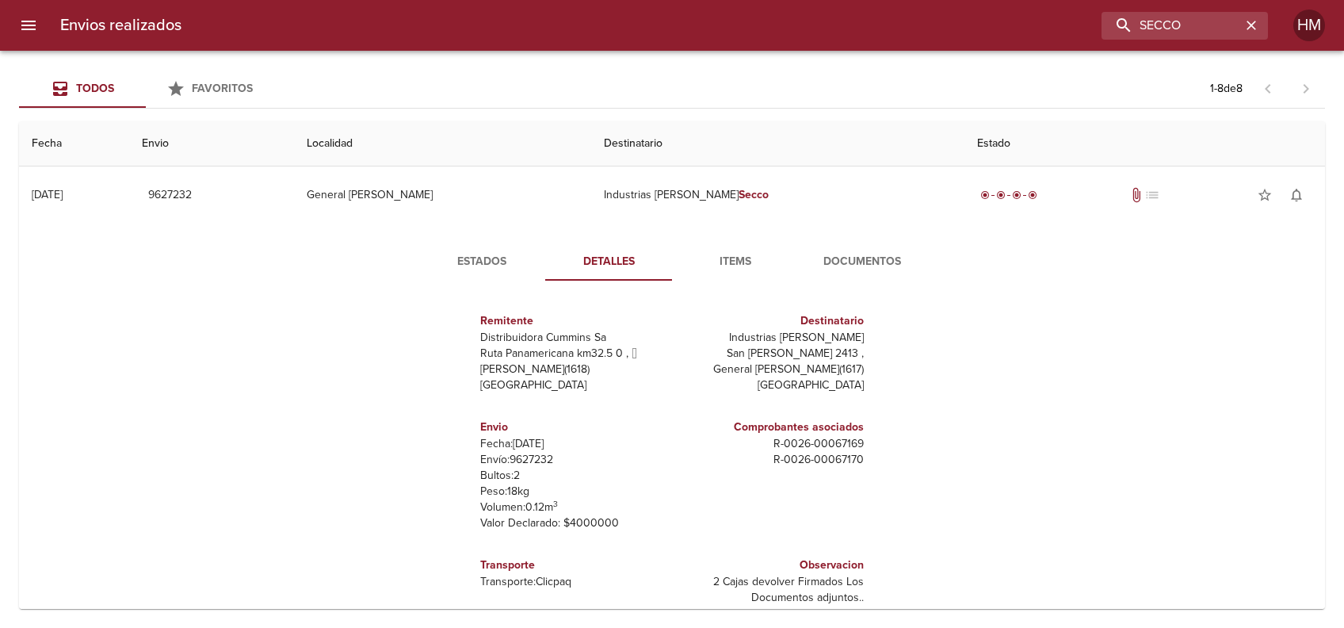
click at [810, 263] on span "Documentos" at bounding box center [862, 262] width 108 height 20
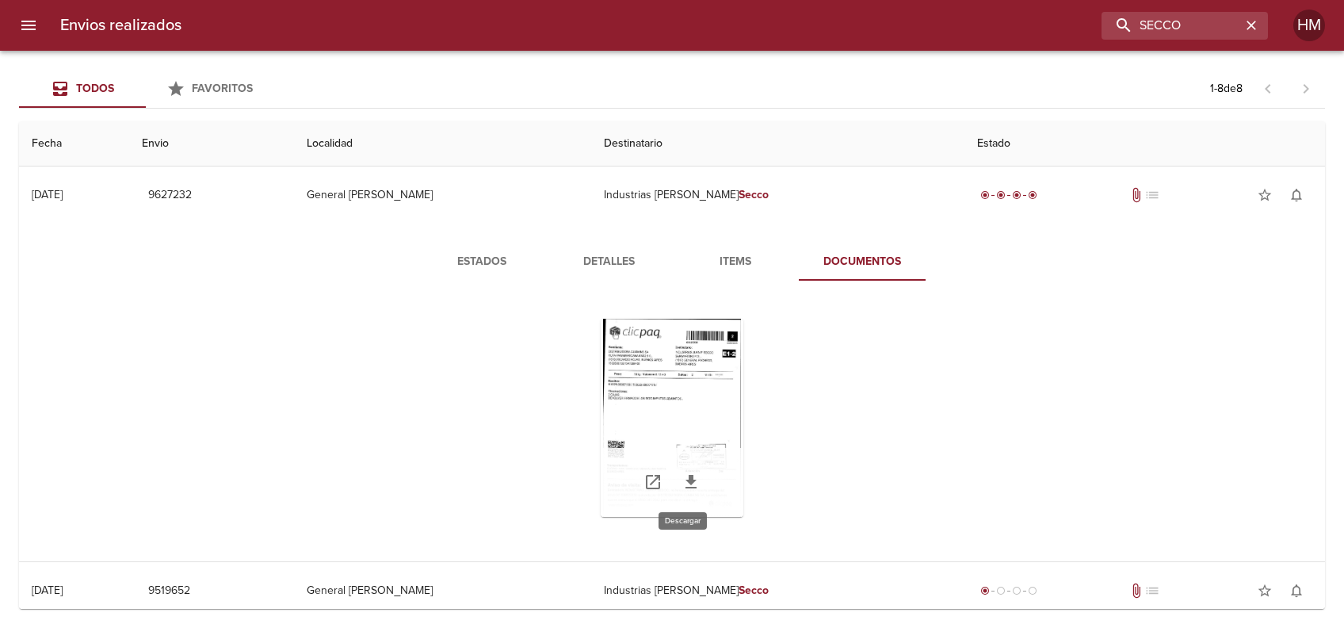
click at [685, 481] on icon "Tabla de envíos del cliente" at bounding box center [690, 481] width 11 height 13
click at [703, 353] on div "Tabla de envíos del cliente" at bounding box center [672, 418] width 143 height 198
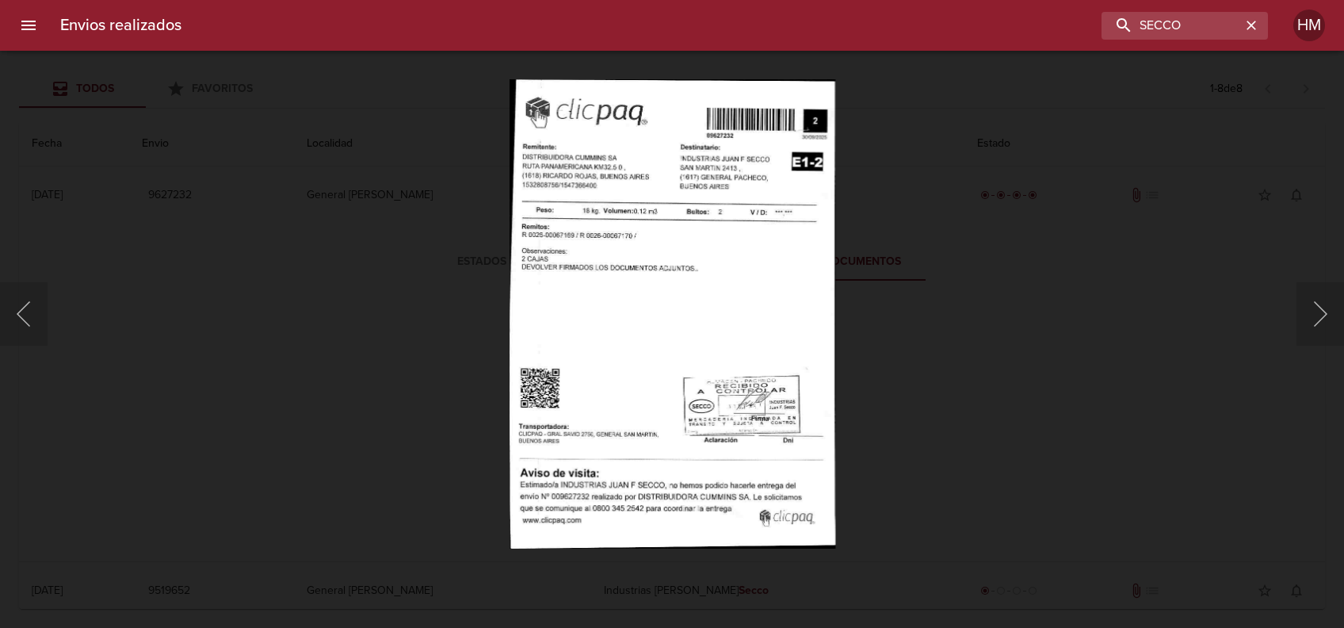
click at [945, 254] on div "Lightbox" at bounding box center [672, 314] width 1344 height 628
